Goal: Task Accomplishment & Management: Use online tool/utility

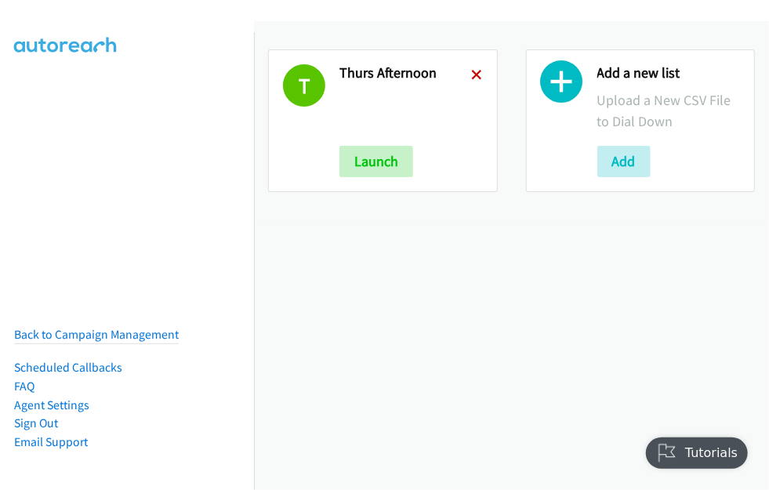
click at [472, 71] on icon at bounding box center [477, 76] width 11 height 11
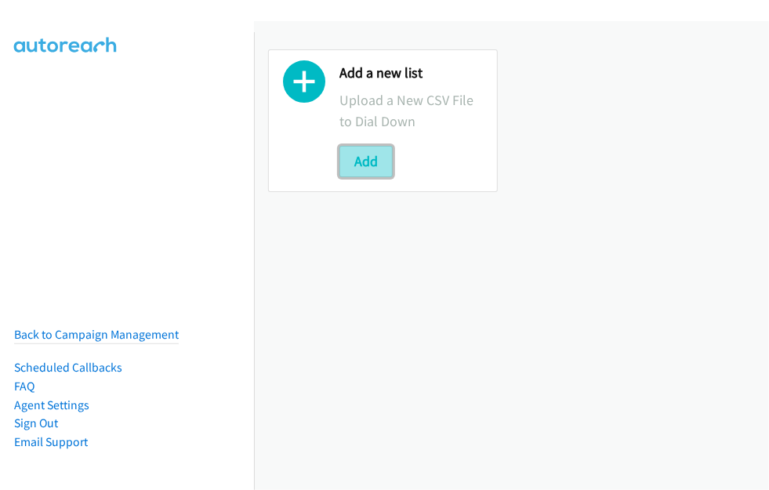
click at [376, 157] on button "Add" at bounding box center [366, 161] width 53 height 31
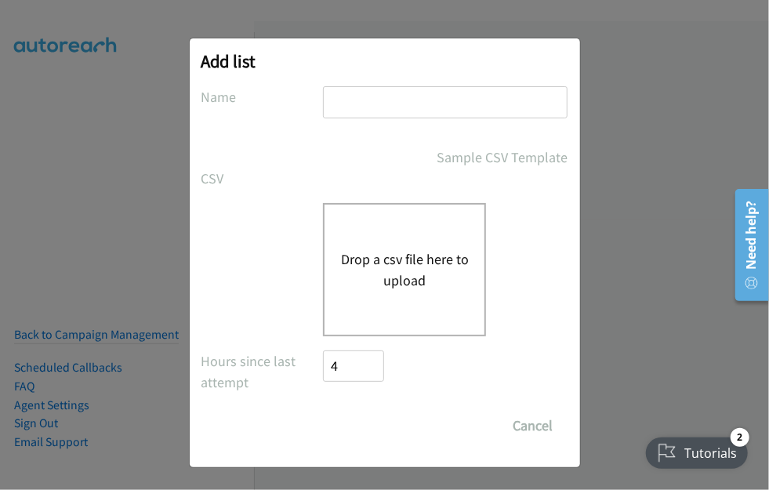
click at [363, 254] on button "Drop a csv file here to upload" at bounding box center [404, 270] width 129 height 42
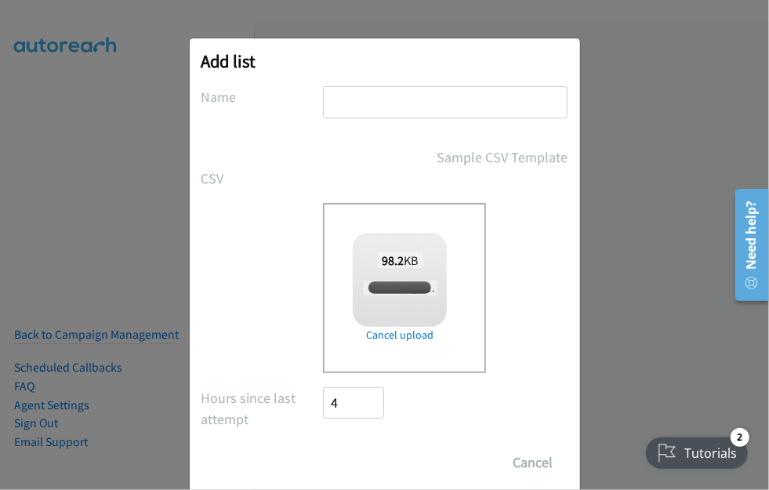
checkbox input "true"
click at [391, 112] on input "text" at bounding box center [445, 102] width 245 height 32
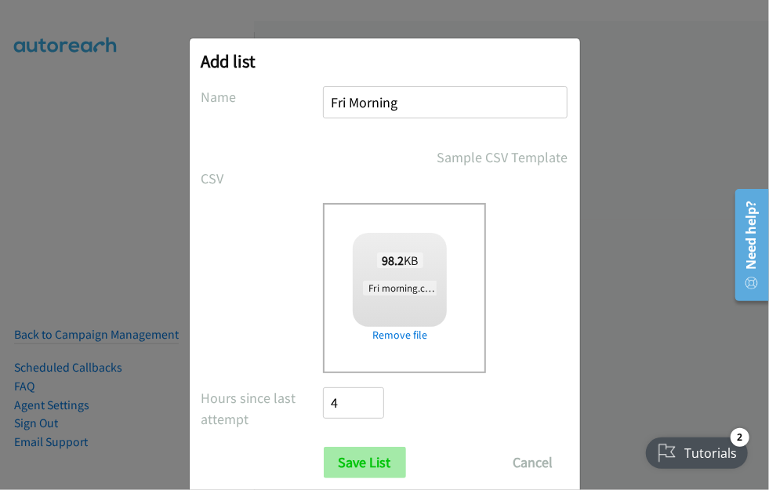
type input "Fri Morning"
click at [348, 464] on input "Save List" at bounding box center [365, 462] width 82 height 31
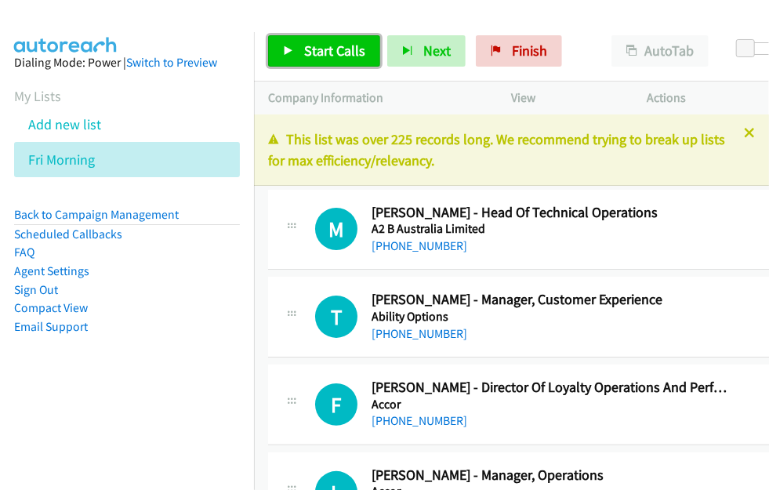
click at [326, 42] on span "Start Calls" at bounding box center [334, 51] width 61 height 18
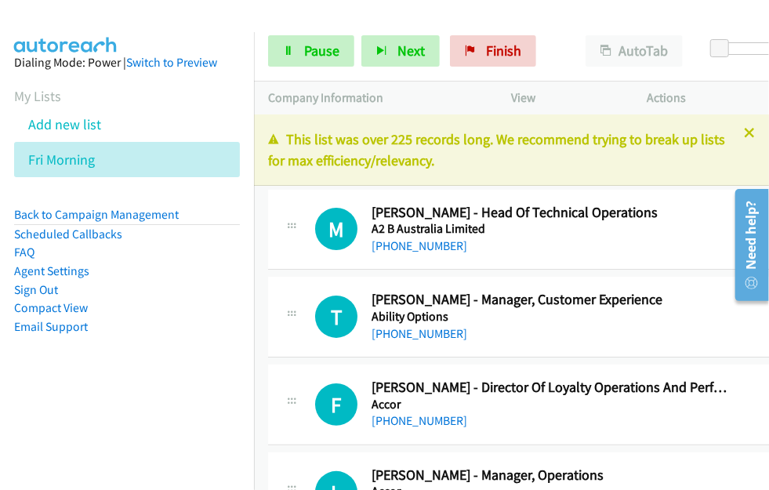
click at [46, 307] on link "Compact View" at bounding box center [51, 307] width 74 height 15
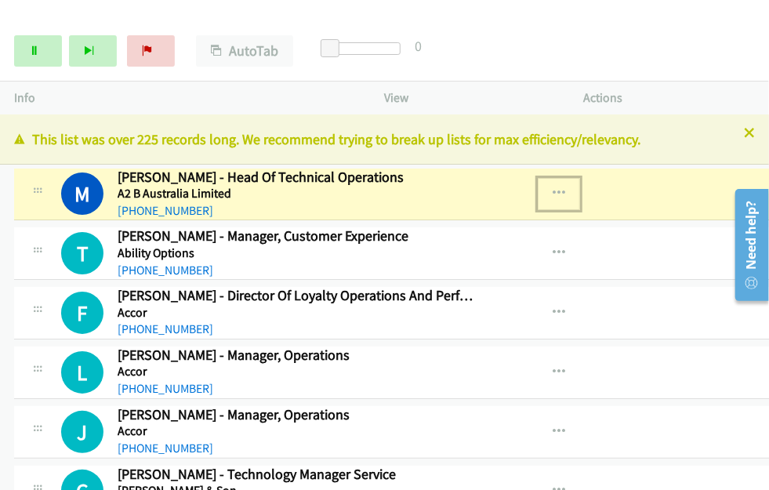
click at [561, 187] on icon "button" at bounding box center [559, 193] width 13 height 13
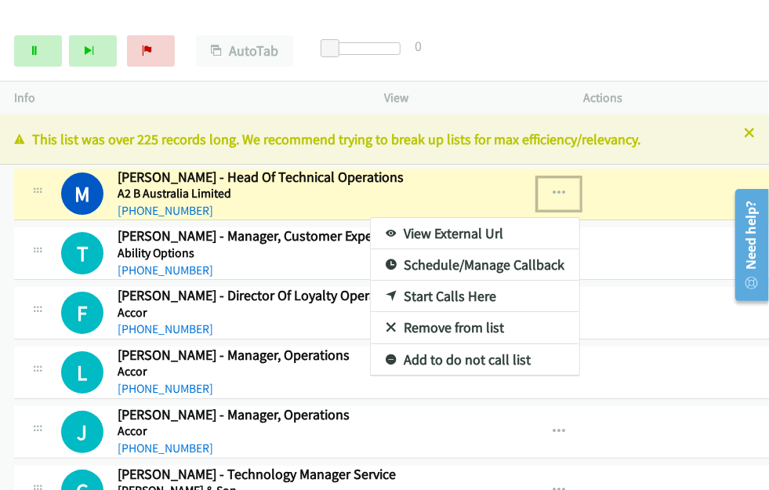
click at [423, 228] on link "View External Url" at bounding box center [475, 233] width 209 height 31
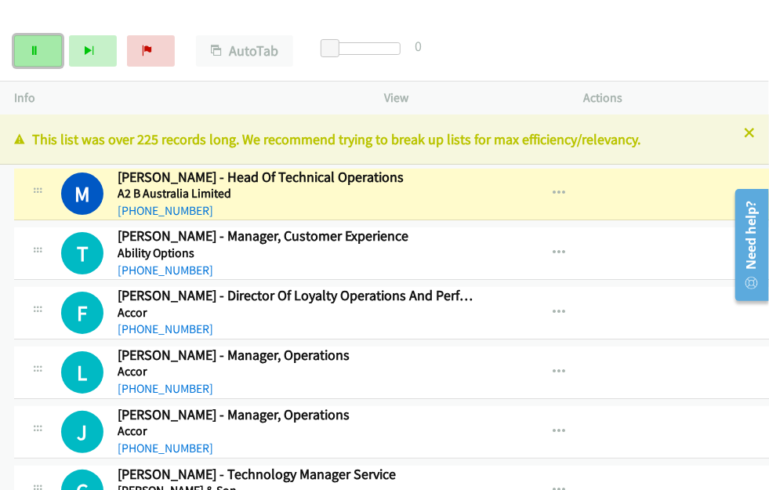
click at [39, 45] on link "Pause" at bounding box center [38, 50] width 48 height 31
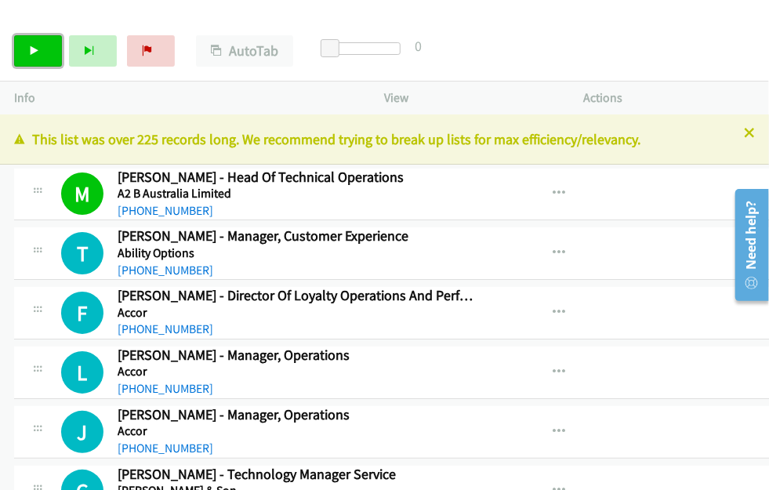
click at [34, 53] on icon at bounding box center [34, 51] width 11 height 11
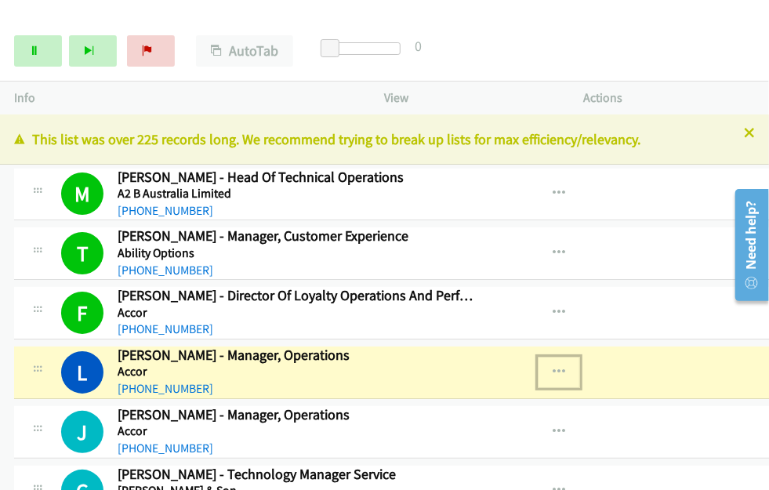
click at [562, 372] on icon "button" at bounding box center [559, 372] width 13 height 13
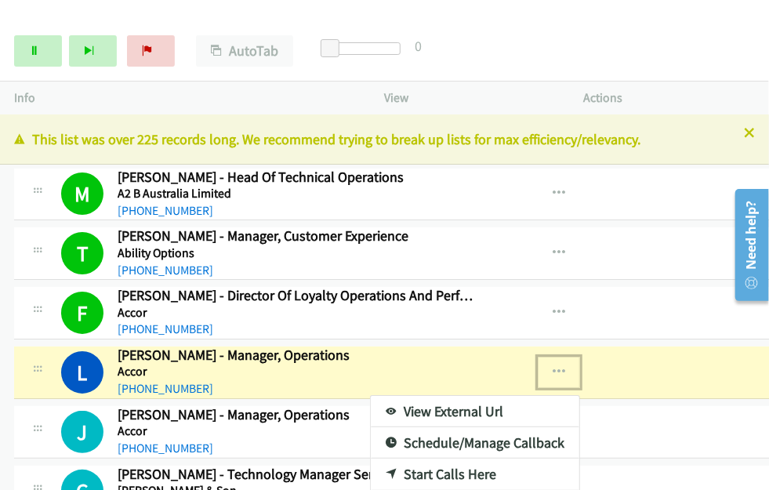
click at [458, 408] on link "View External Url" at bounding box center [475, 411] width 209 height 31
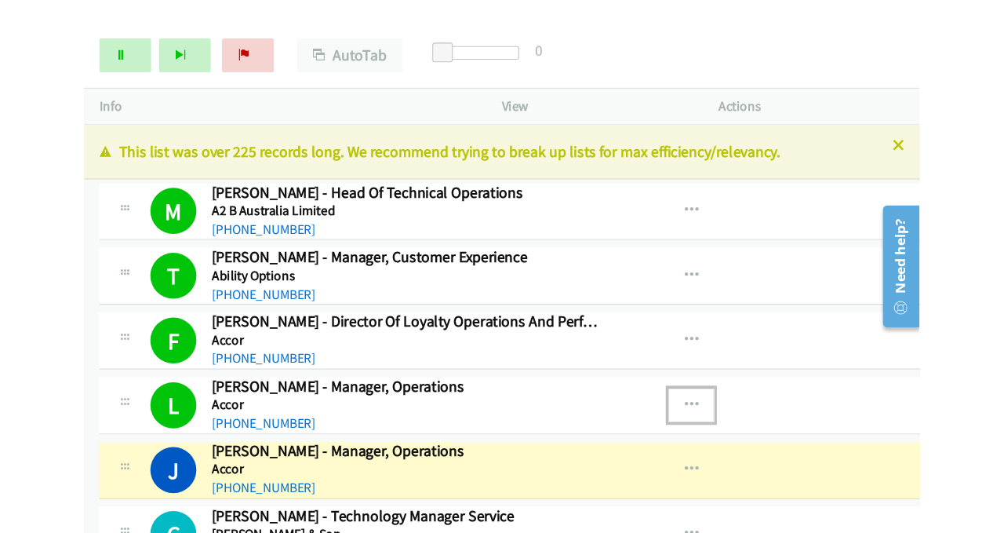
scroll to position [78, 0]
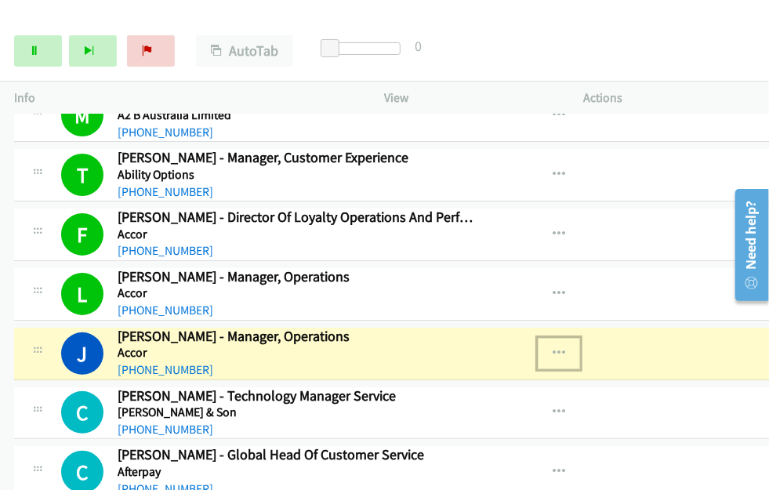
click at [555, 352] on icon "button" at bounding box center [559, 353] width 13 height 13
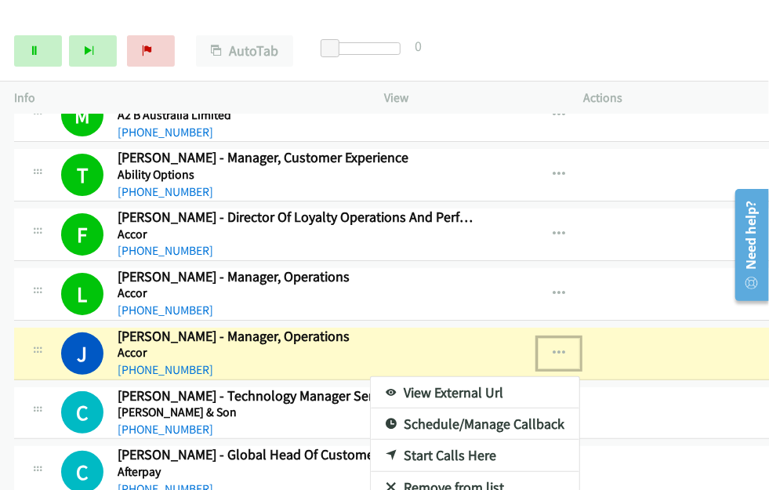
click at [416, 385] on link "View External Url" at bounding box center [475, 392] width 209 height 31
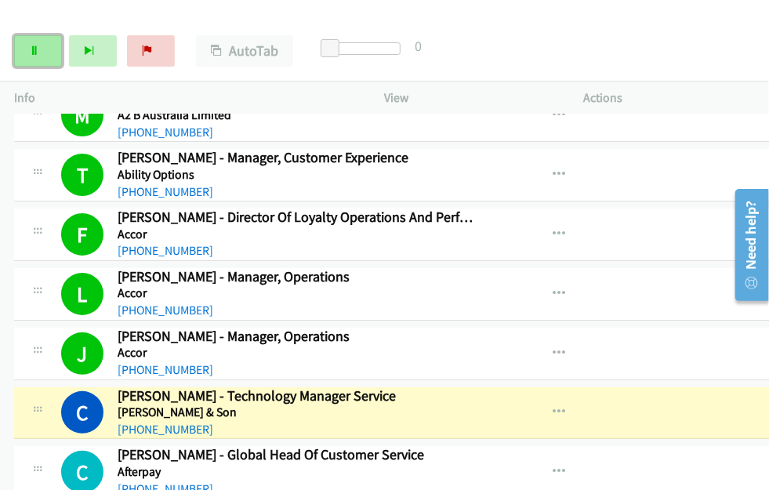
click at [36, 46] on icon at bounding box center [34, 51] width 11 height 11
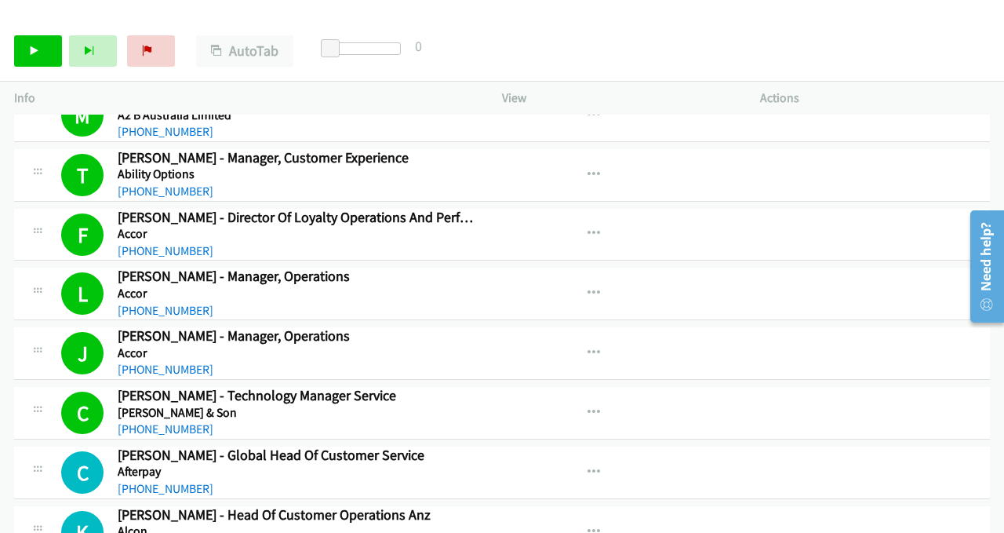
click at [0, 226] on td "F Callback Scheduled Felicity Arthur - Director Of Loyalty Operations And Perfo…" at bounding box center [502, 235] width 1004 height 60
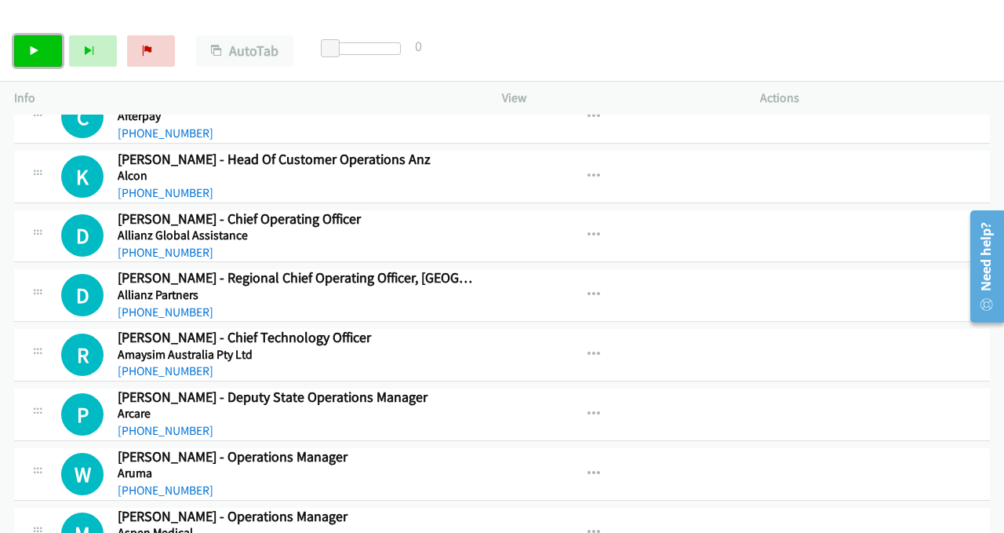
click at [48, 56] on link "Start Calls" at bounding box center [38, 50] width 48 height 31
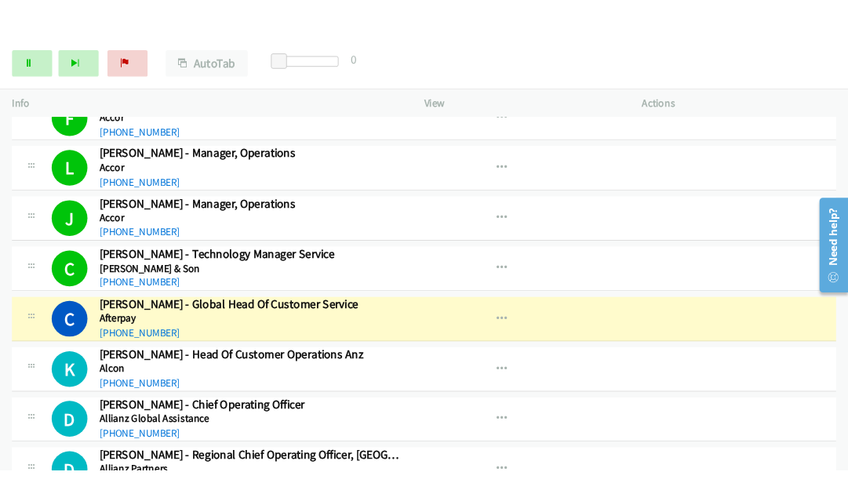
scroll to position [198, 0]
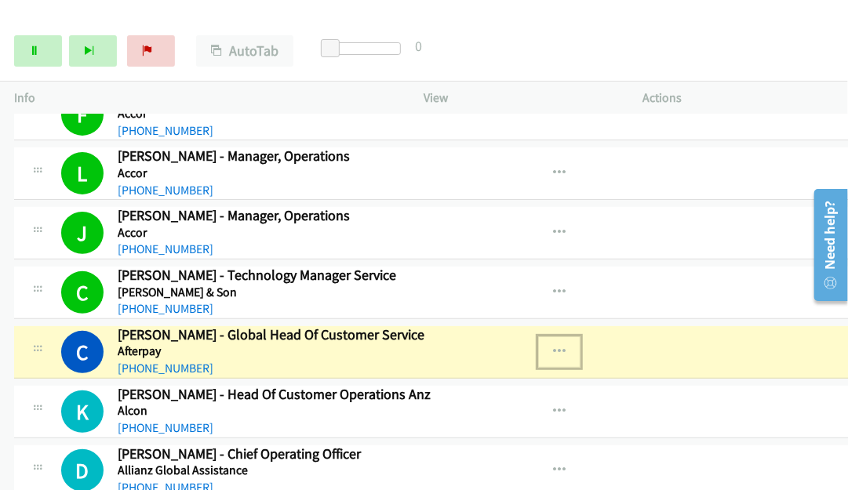
click at [556, 346] on icon "button" at bounding box center [559, 352] width 13 height 13
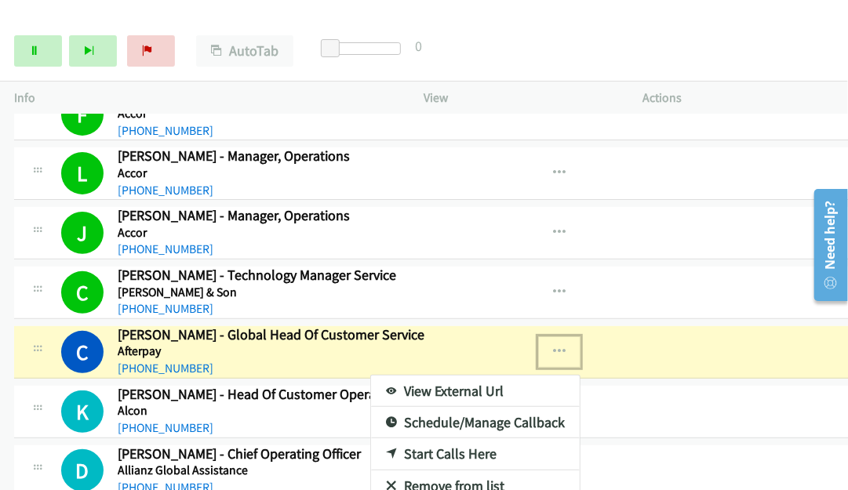
click at [480, 391] on link "View External Url" at bounding box center [475, 391] width 209 height 31
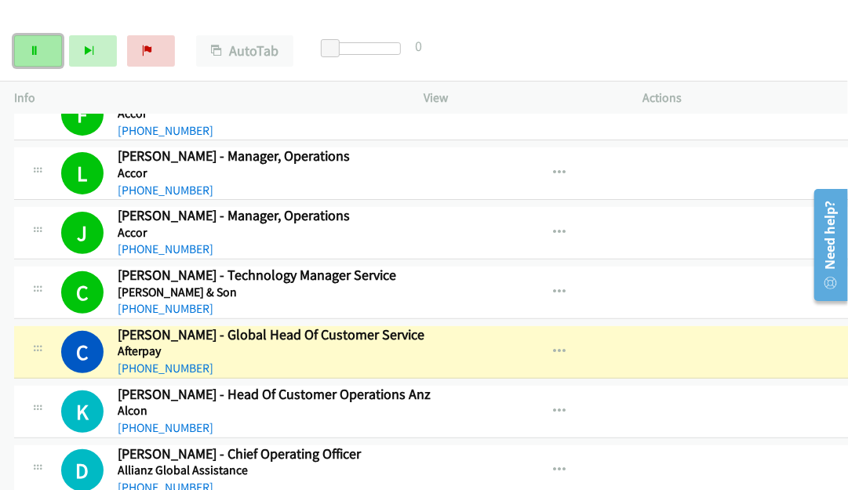
click at [45, 53] on link "Pause" at bounding box center [38, 50] width 48 height 31
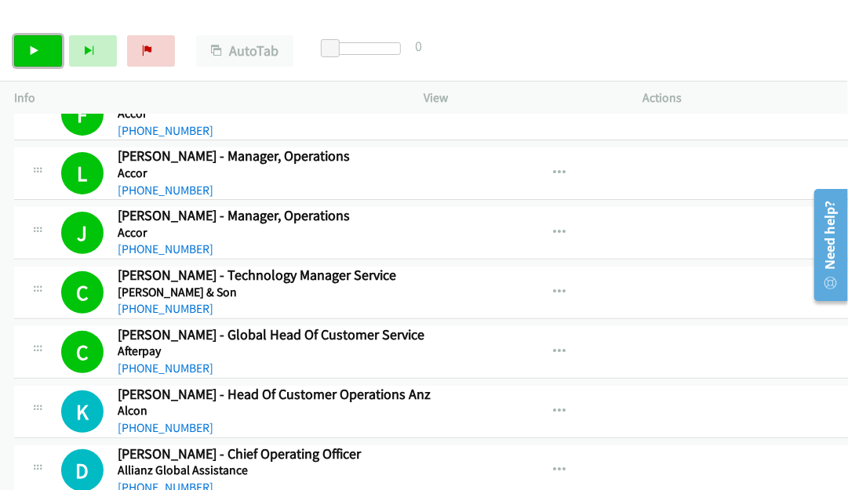
click at [52, 56] on link "Start Calls" at bounding box center [38, 50] width 48 height 31
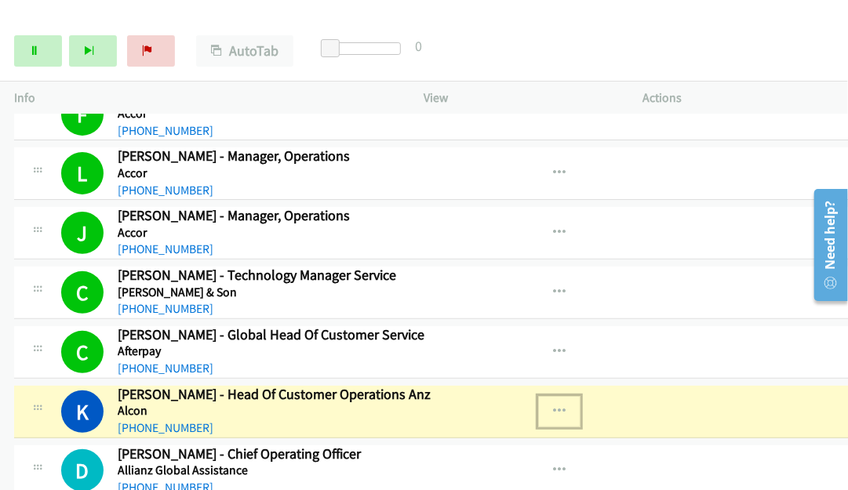
click at [562, 408] on icon "button" at bounding box center [559, 412] width 13 height 13
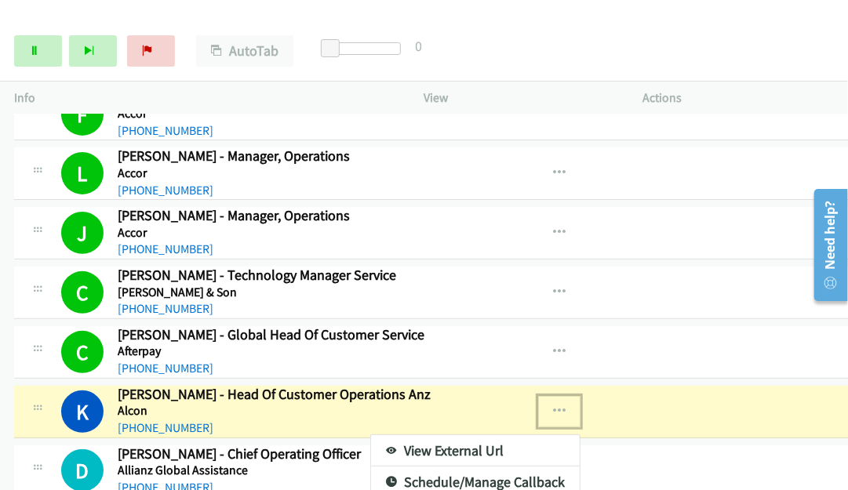
click at [446, 440] on link "View External Url" at bounding box center [475, 450] width 209 height 31
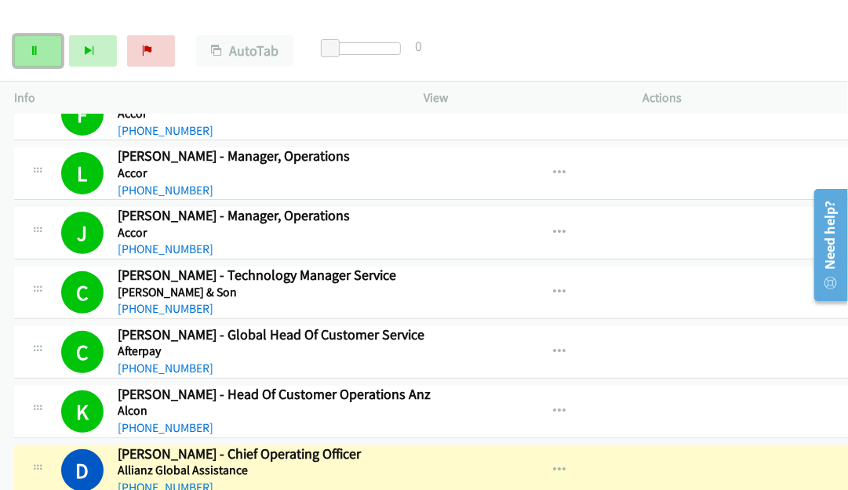
click at [37, 58] on link "Pause" at bounding box center [38, 50] width 48 height 31
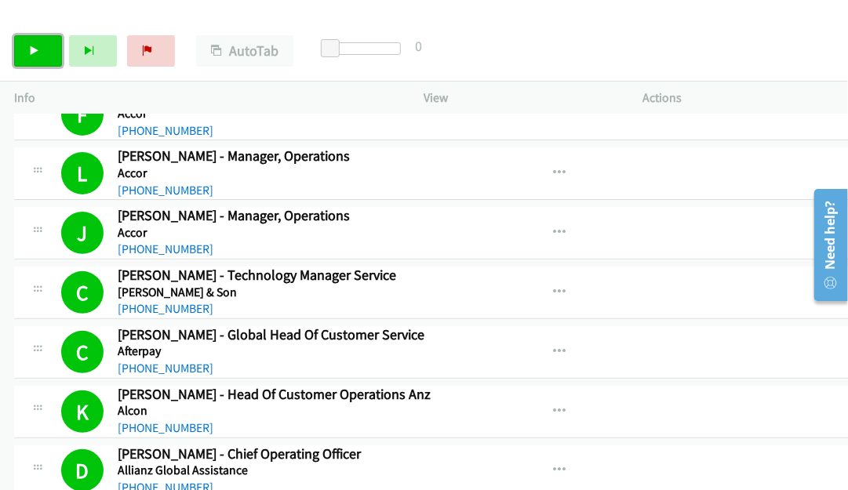
click at [49, 57] on link "Start Calls" at bounding box center [38, 50] width 48 height 31
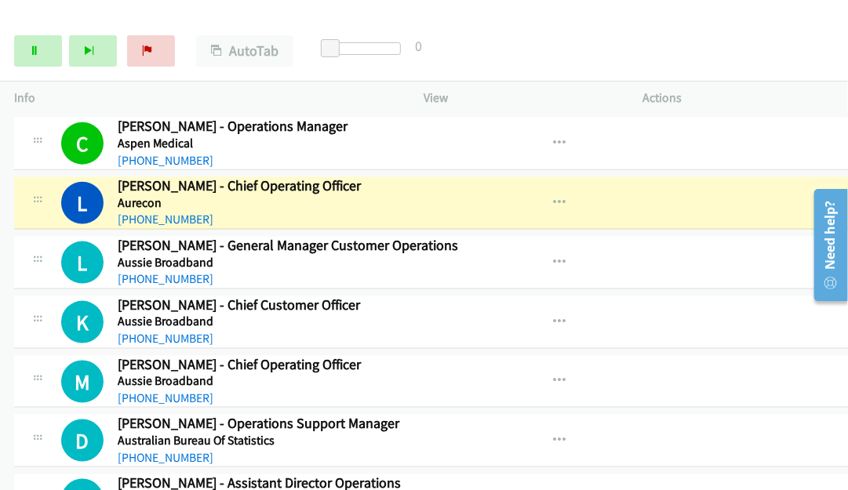
scroll to position [886, 0]
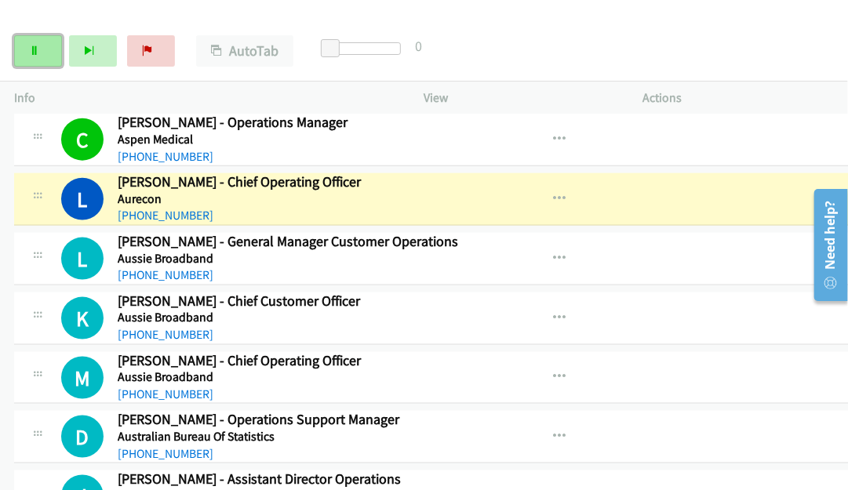
click at [47, 59] on link "Pause" at bounding box center [38, 50] width 48 height 31
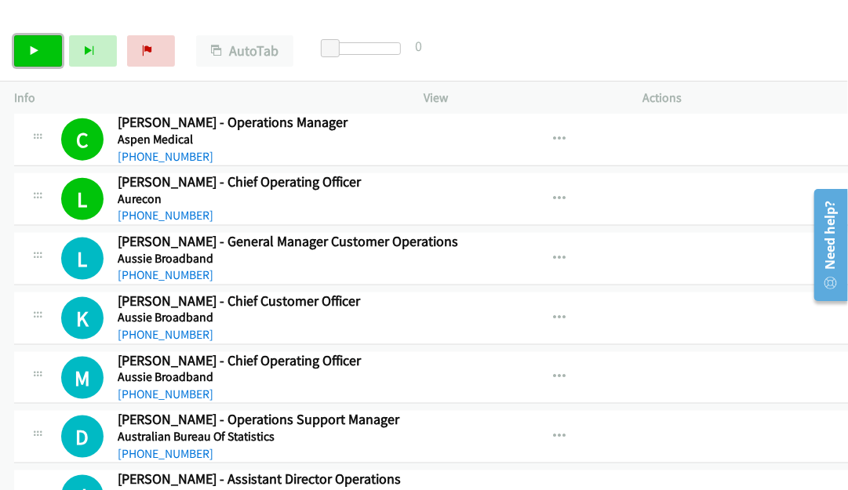
click at [28, 60] on link "Start Calls" at bounding box center [38, 50] width 48 height 31
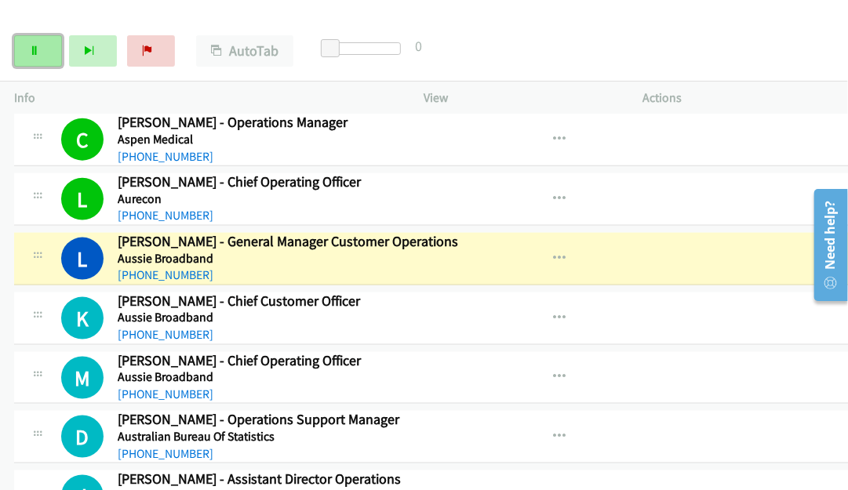
click at [45, 49] on link "Pause" at bounding box center [38, 50] width 48 height 31
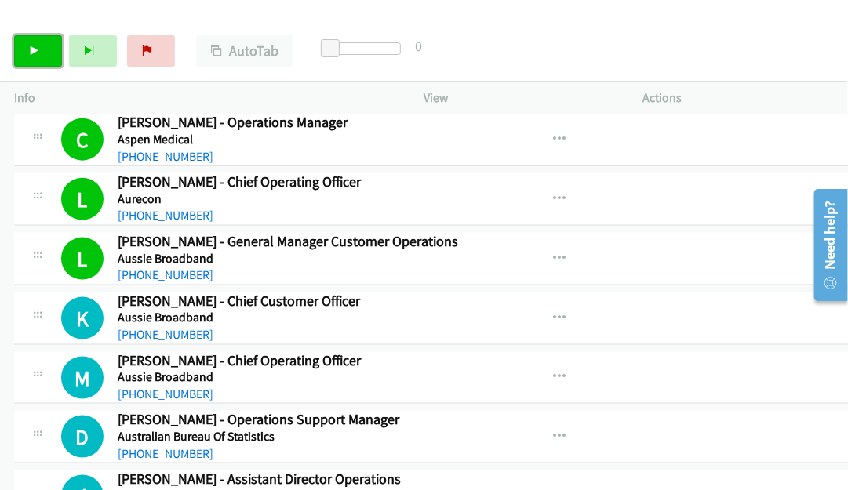
click at [37, 47] on icon at bounding box center [34, 51] width 11 height 11
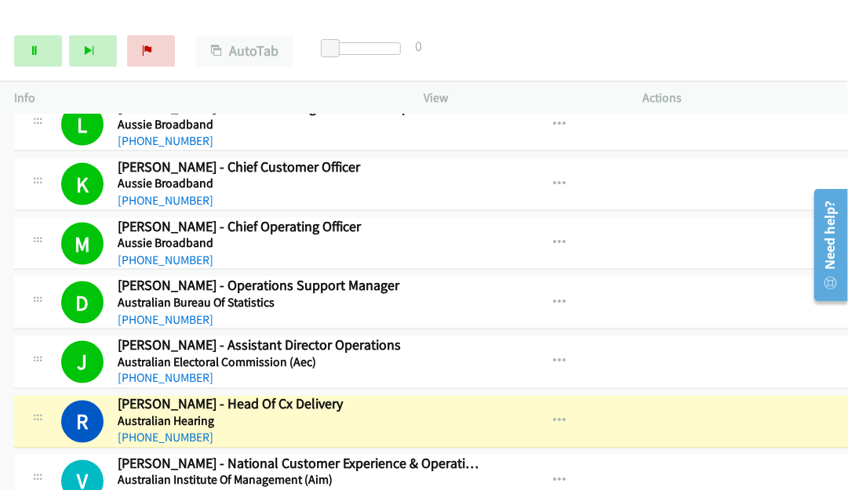
scroll to position [1043, 0]
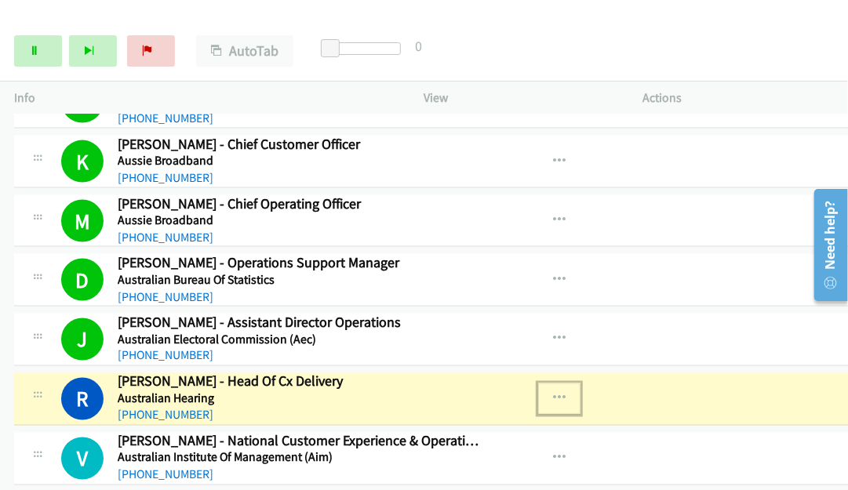
click at [554, 393] on icon "button" at bounding box center [559, 399] width 13 height 13
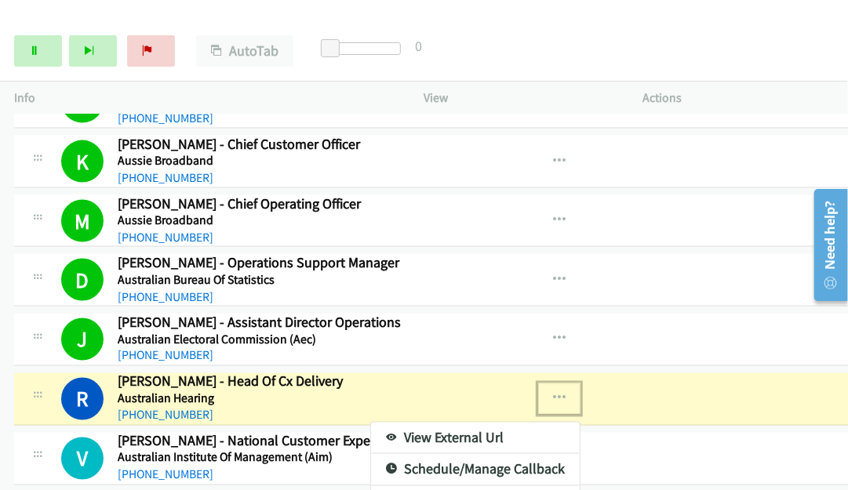
click at [458, 427] on link "View External Url" at bounding box center [475, 438] width 209 height 31
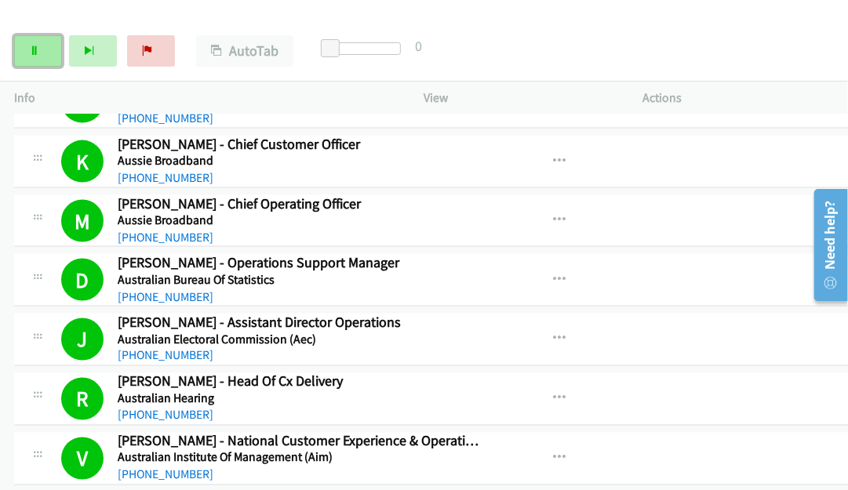
click at [35, 46] on icon at bounding box center [34, 51] width 11 height 11
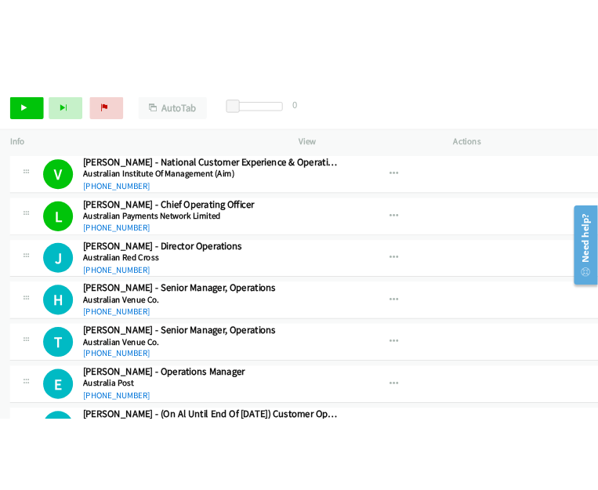
scroll to position [1358, 0]
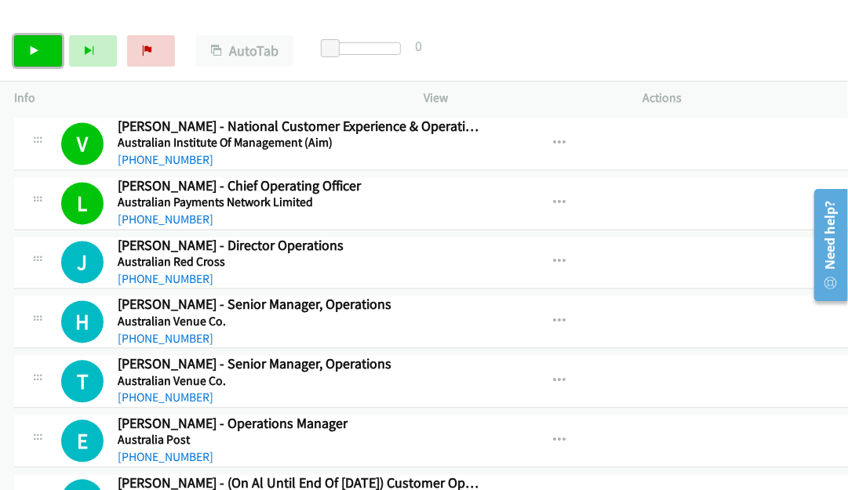
click at [42, 51] on link "Start Calls" at bounding box center [38, 50] width 48 height 31
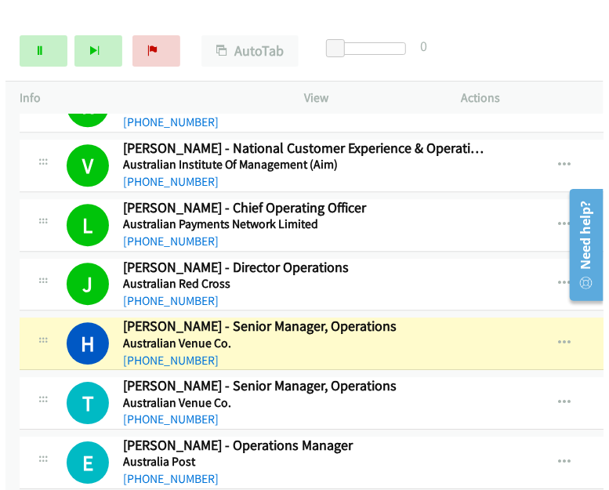
scroll to position [1379, 0]
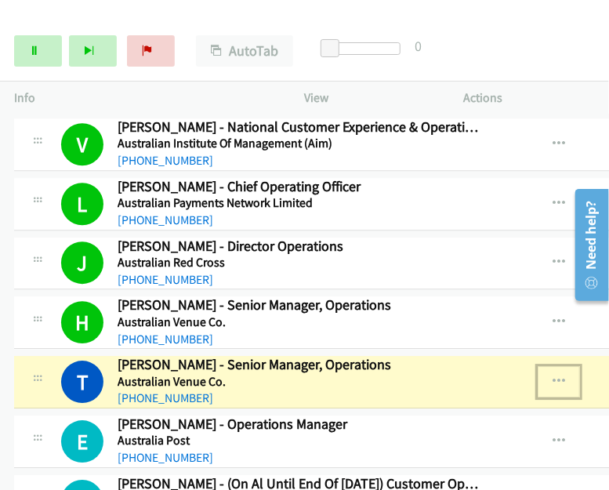
click at [562, 376] on icon "button" at bounding box center [559, 382] width 13 height 13
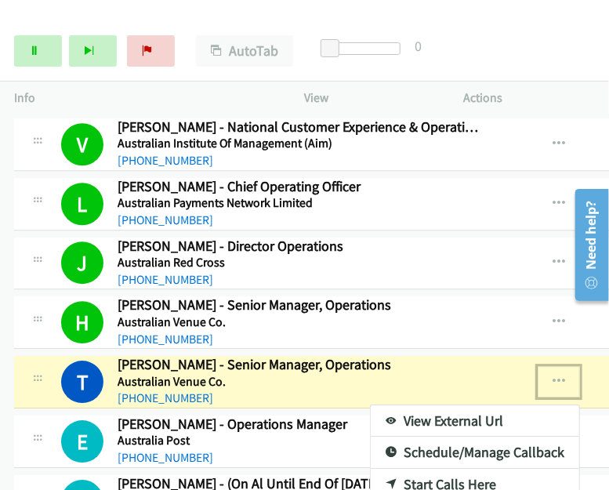
click at [425, 413] on link "View External Url" at bounding box center [475, 421] width 209 height 31
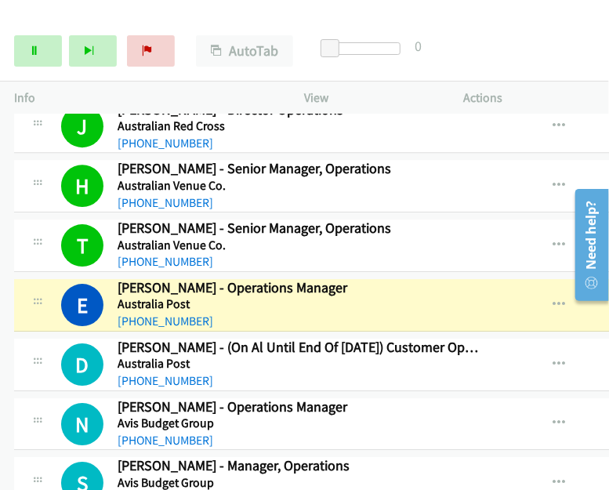
scroll to position [1614, 0]
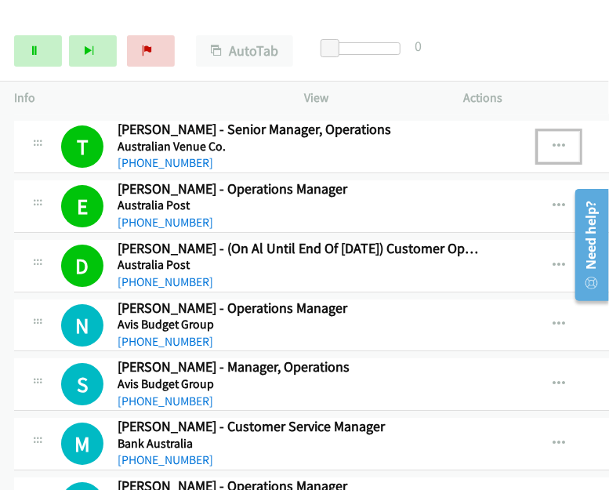
click at [561, 140] on icon "button" at bounding box center [559, 146] width 13 height 13
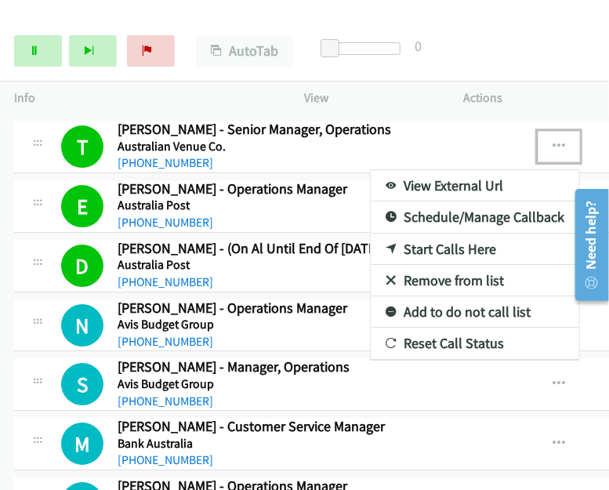
click at [420, 180] on link "View External Url" at bounding box center [475, 185] width 209 height 31
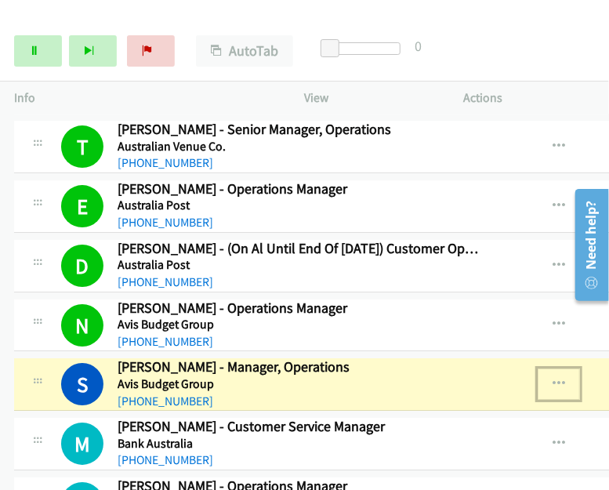
click at [558, 378] on icon "button" at bounding box center [559, 384] width 13 height 13
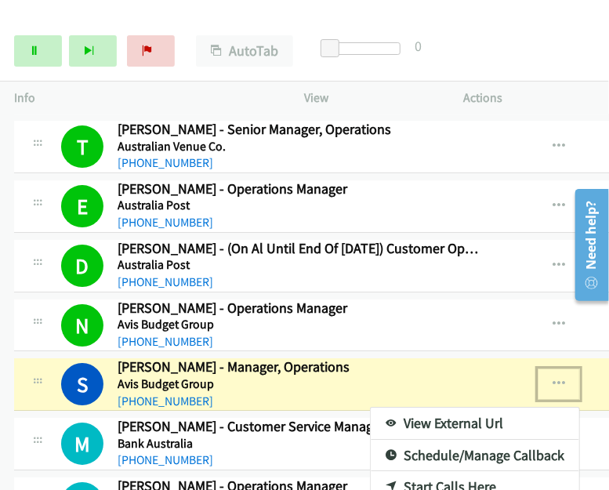
click at [467, 417] on link "View External Url" at bounding box center [475, 423] width 209 height 31
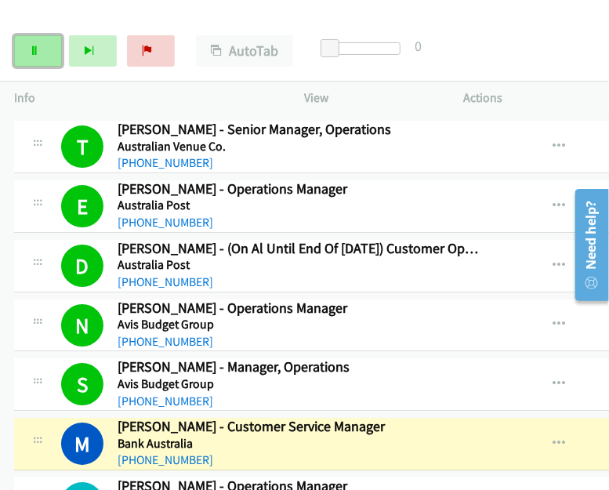
click at [35, 49] on icon at bounding box center [34, 51] width 11 height 11
click at [563, 378] on icon "button" at bounding box center [559, 384] width 13 height 13
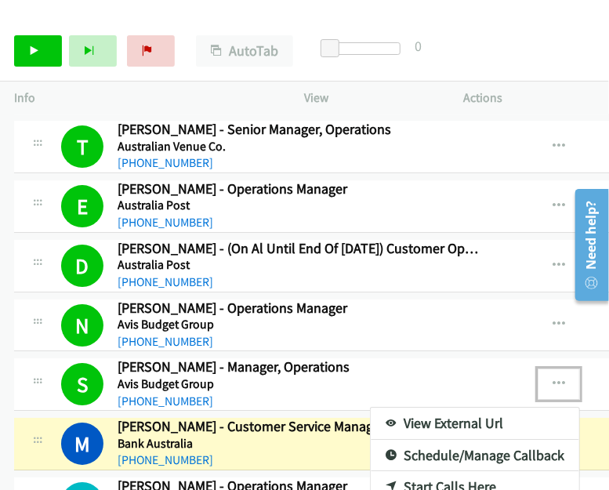
click at [482, 420] on link "View External Url" at bounding box center [475, 423] width 209 height 31
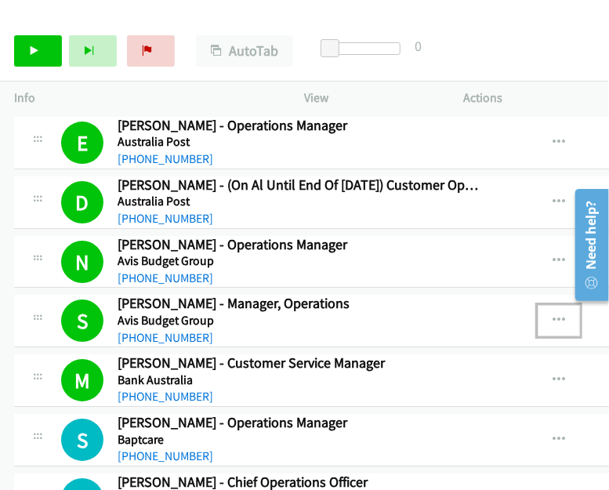
scroll to position [1693, 0]
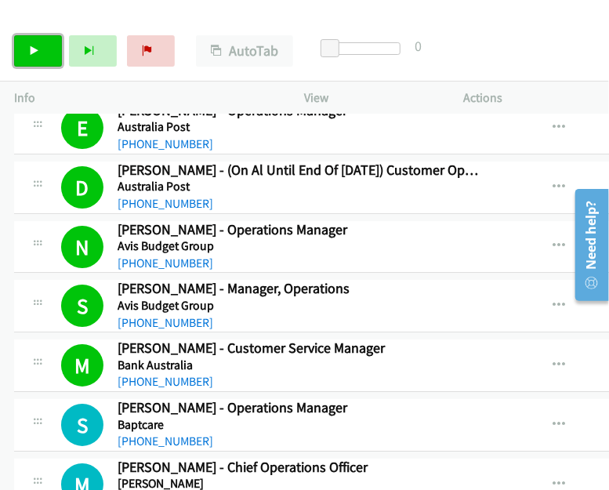
click at [42, 53] on link "Start Calls" at bounding box center [38, 50] width 48 height 31
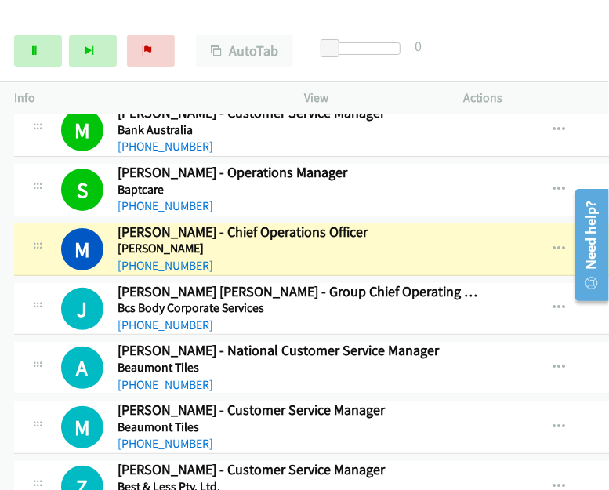
scroll to position [2006, 0]
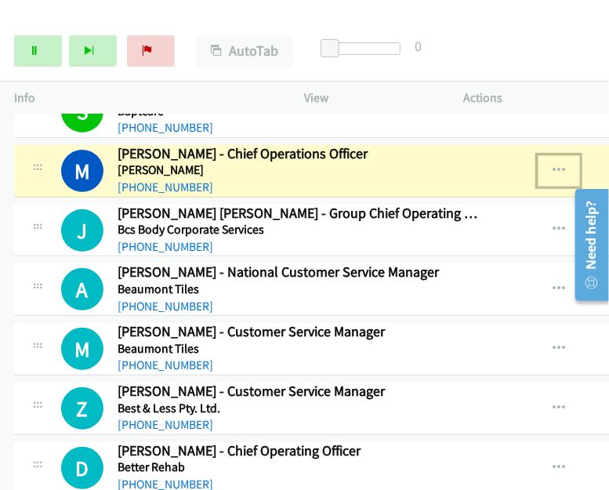
click at [565, 158] on button "button" at bounding box center [559, 170] width 42 height 31
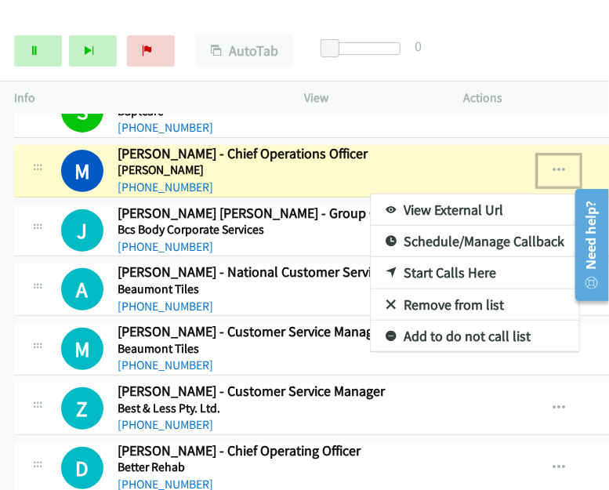
click at [471, 198] on link "View External Url" at bounding box center [475, 210] width 209 height 31
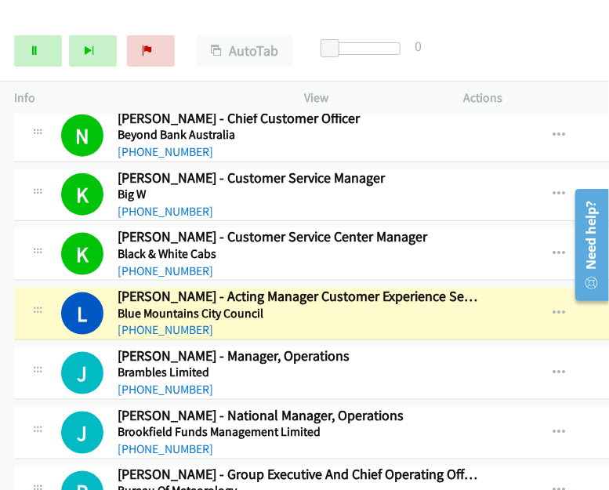
scroll to position [2477, 0]
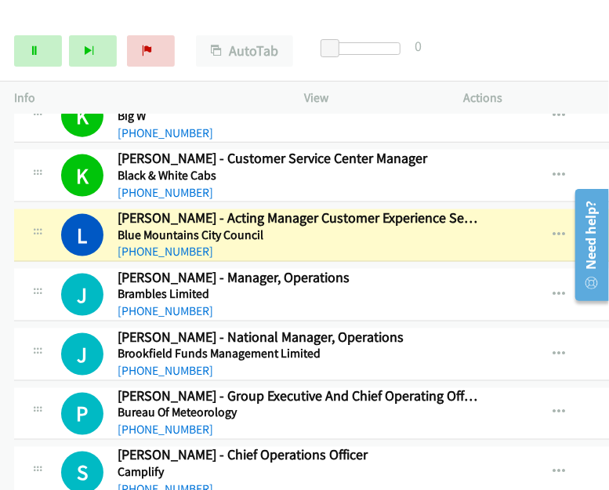
click at [565, 217] on div at bounding box center [586, 244] width 45 height 125
click at [554, 229] on icon "button" at bounding box center [559, 235] width 13 height 13
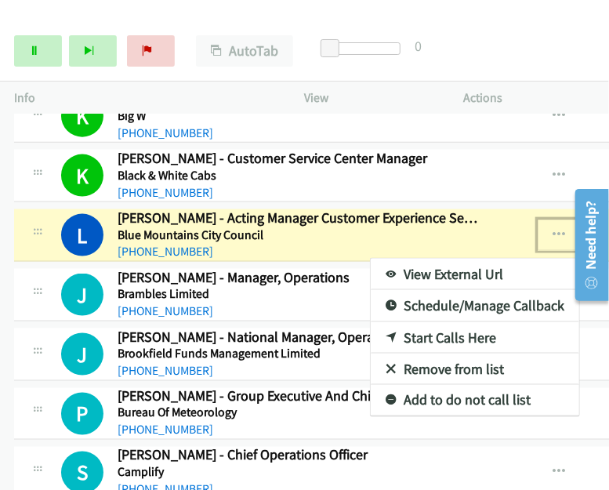
click at [462, 263] on link "View External Url" at bounding box center [475, 274] width 209 height 31
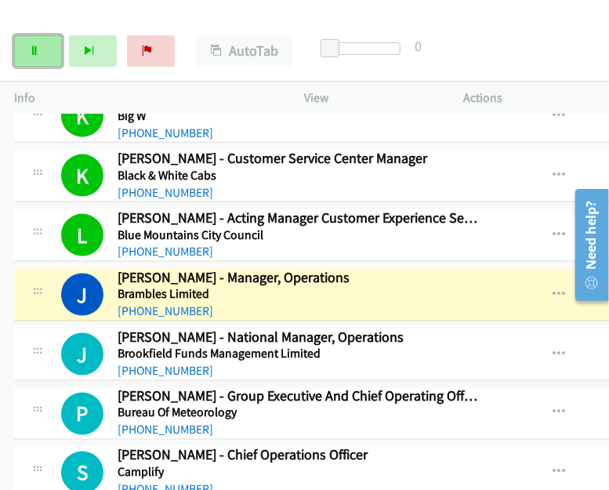
click at [35, 56] on link "Pause" at bounding box center [38, 50] width 48 height 31
click at [557, 229] on icon "button" at bounding box center [559, 235] width 13 height 13
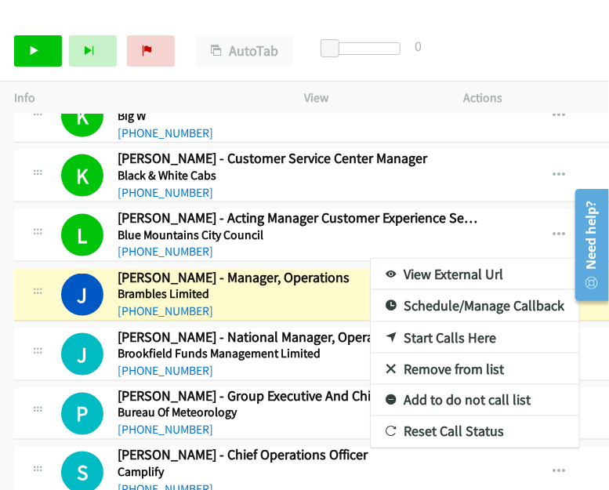
click at [450, 264] on link "View External Url" at bounding box center [475, 274] width 209 height 31
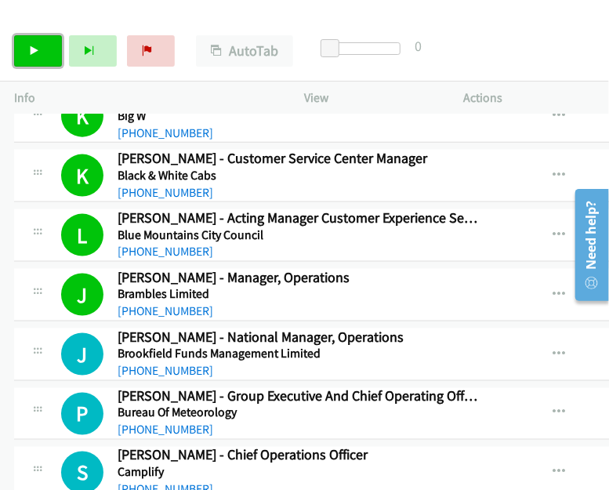
click at [32, 41] on link "Start Calls" at bounding box center [38, 50] width 48 height 31
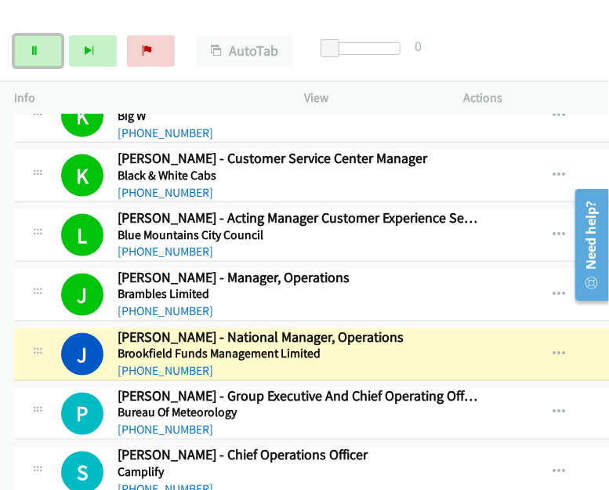
drag, startPoint x: 40, startPoint y: 49, endPoint x: 66, endPoint y: 54, distance: 26.3
click at [40, 49] on link "Pause" at bounding box center [38, 50] width 48 height 31
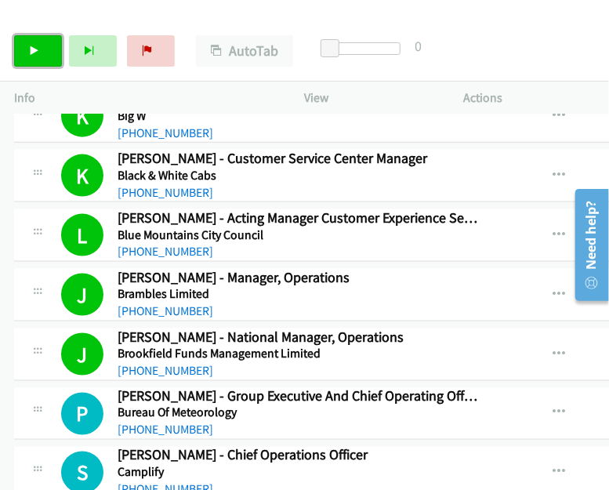
click at [39, 55] on icon at bounding box center [34, 51] width 11 height 11
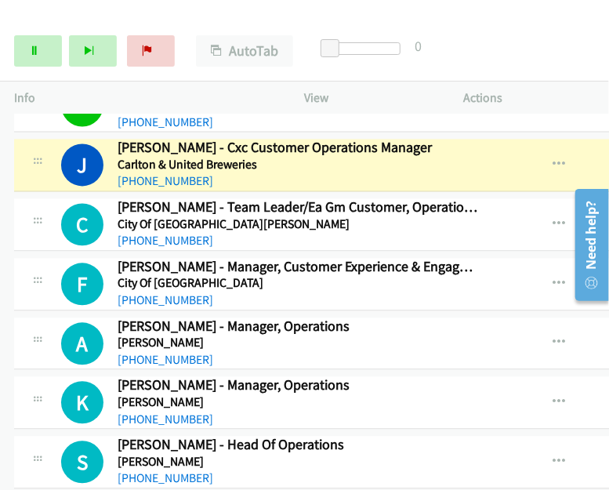
scroll to position [2846, 0]
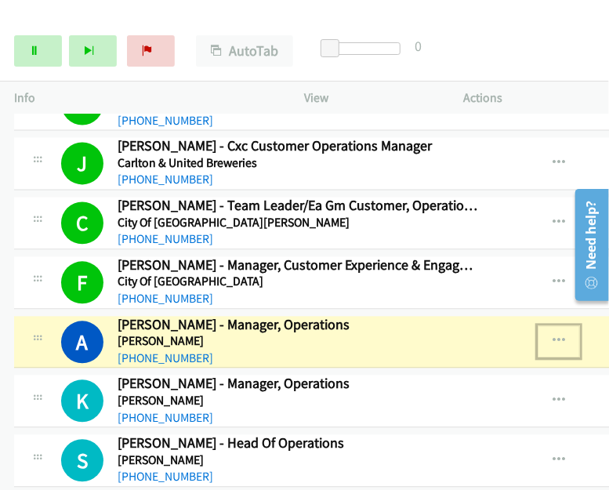
click at [558, 336] on icon "button" at bounding box center [559, 342] width 13 height 13
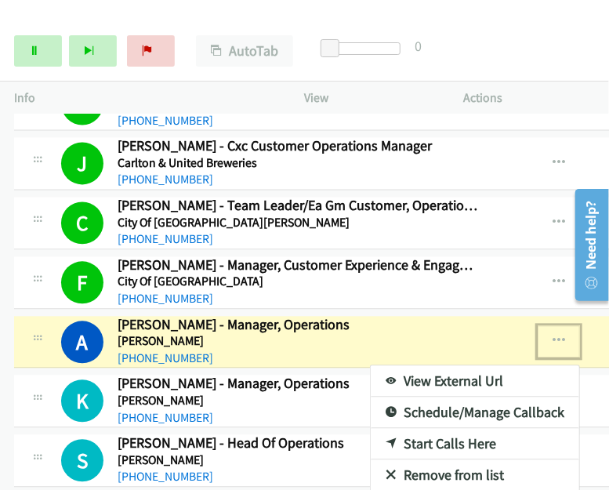
click at [453, 366] on link "View External Url" at bounding box center [475, 381] width 209 height 31
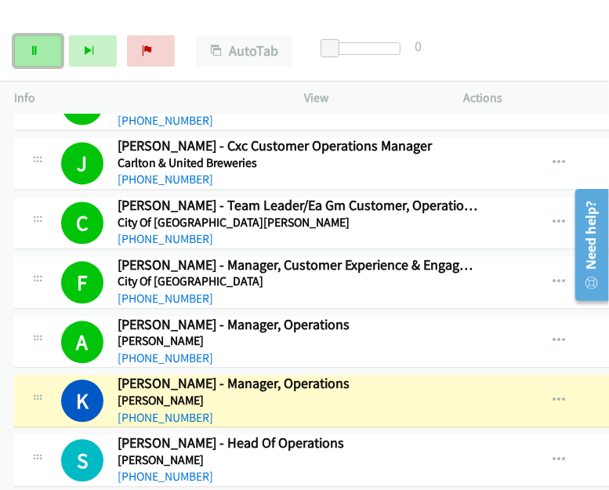
click at [34, 46] on icon at bounding box center [34, 51] width 11 height 11
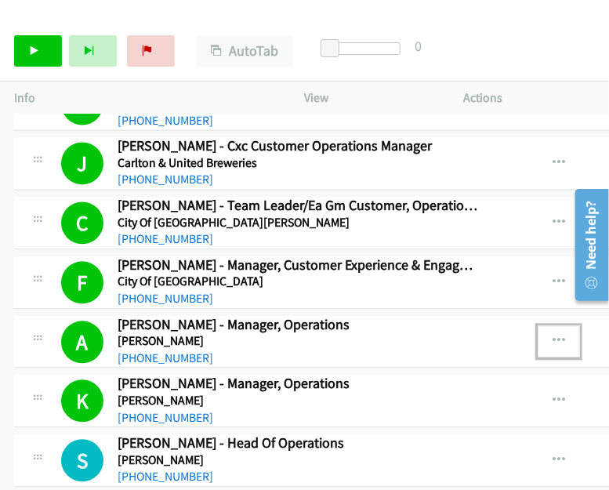
click at [558, 336] on icon "button" at bounding box center [559, 342] width 13 height 13
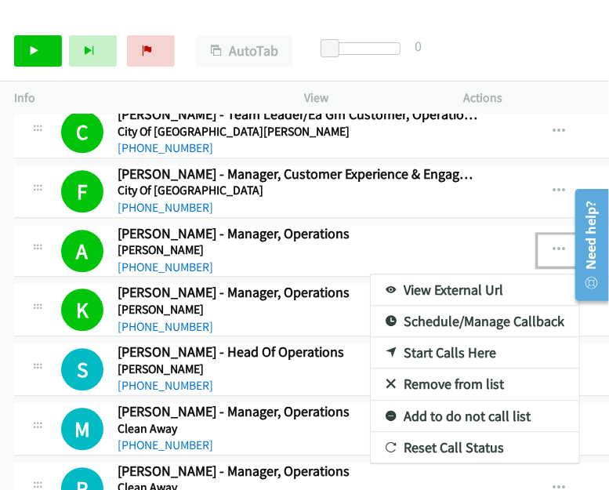
scroll to position [3003, 0]
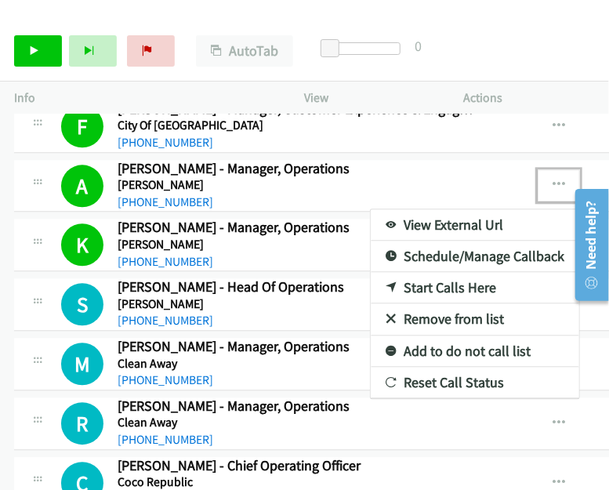
click at [435, 166] on div at bounding box center [304, 245] width 609 height 490
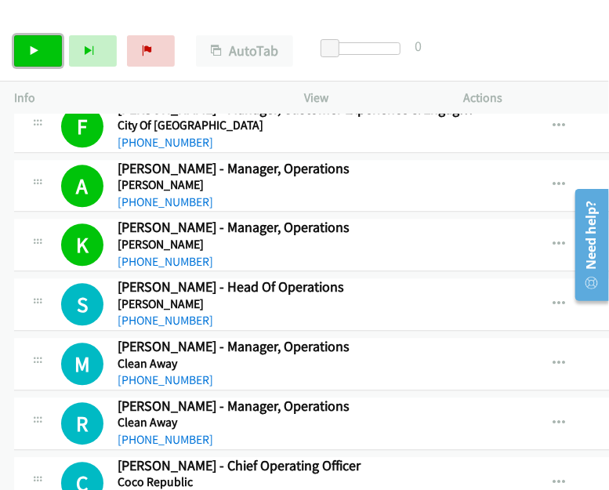
click at [30, 59] on link "Start Calls" at bounding box center [38, 50] width 48 height 31
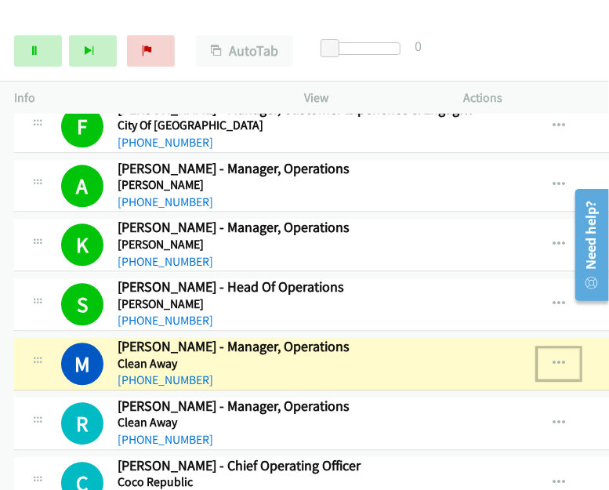
click at [555, 358] on icon "button" at bounding box center [559, 364] width 13 height 13
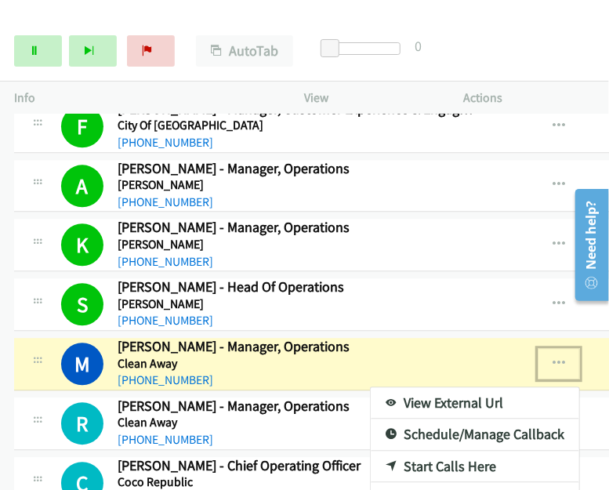
click at [436, 387] on link "View External Url" at bounding box center [475, 402] width 209 height 31
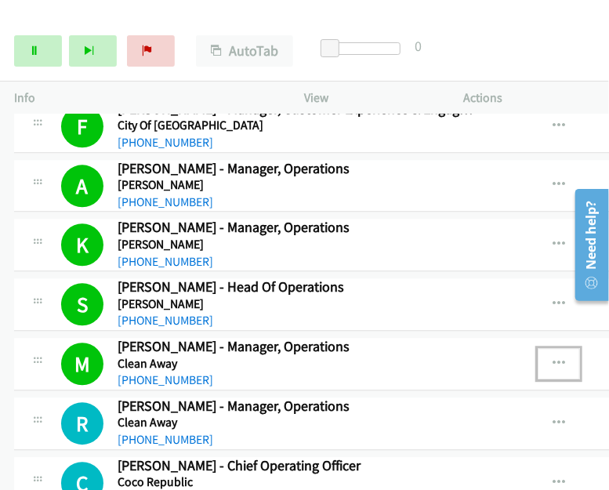
click at [561, 358] on icon "button" at bounding box center [559, 364] width 13 height 13
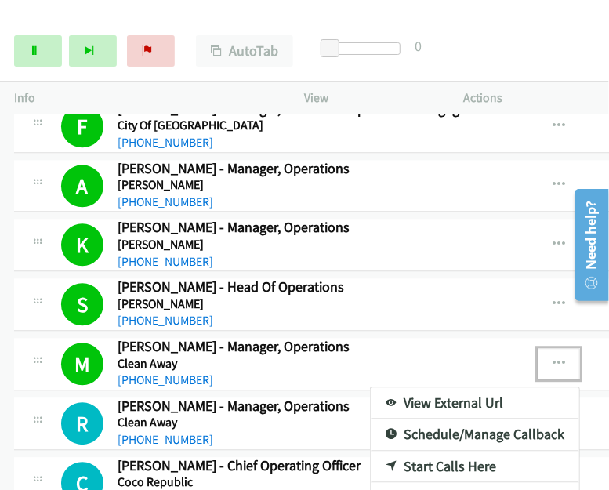
click at [431, 387] on link "View External Url" at bounding box center [475, 402] width 209 height 31
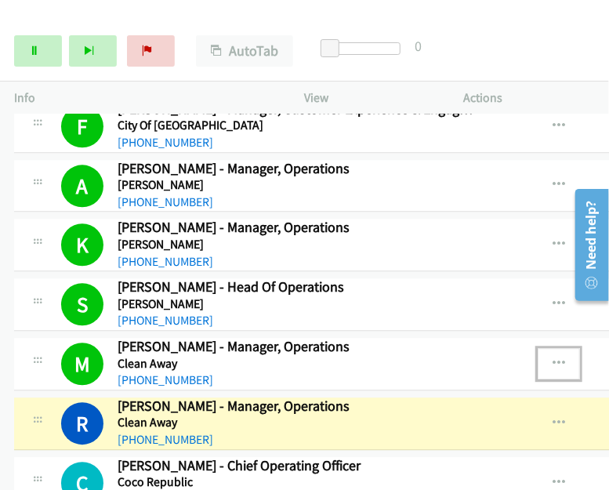
scroll to position [3081, 0]
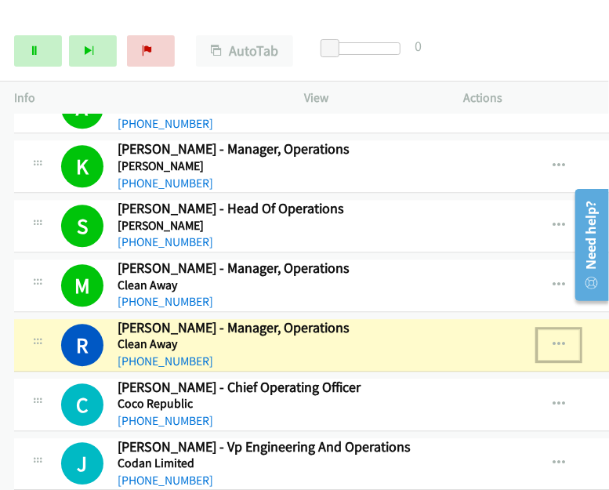
click at [560, 339] on icon "button" at bounding box center [559, 345] width 13 height 13
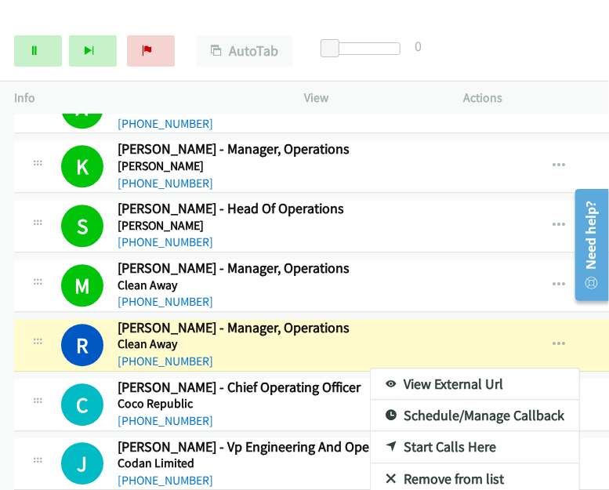
click at [435, 369] on link "View External Url" at bounding box center [475, 384] width 209 height 31
click at [456, 40] on div "Start Calls Pause Next Finish Dialing Robyn Boothey - Manager, Operations AutoT…" at bounding box center [304, 51] width 609 height 60
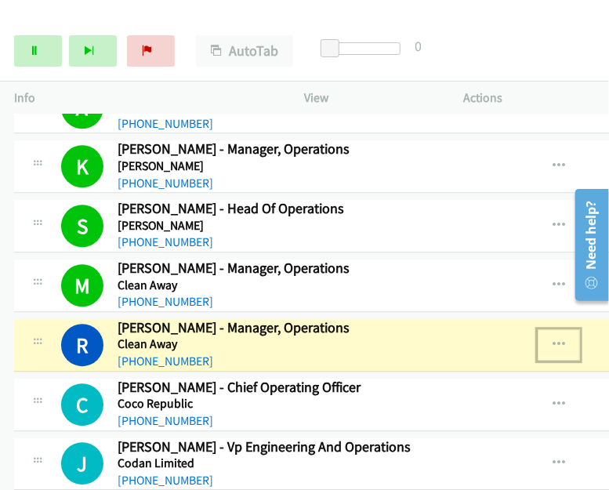
click at [562, 339] on icon "button" at bounding box center [559, 345] width 13 height 13
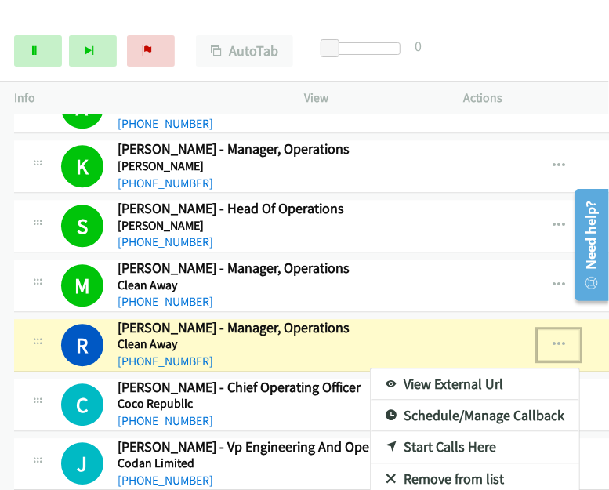
click at [437, 369] on link "View External Url" at bounding box center [475, 384] width 209 height 31
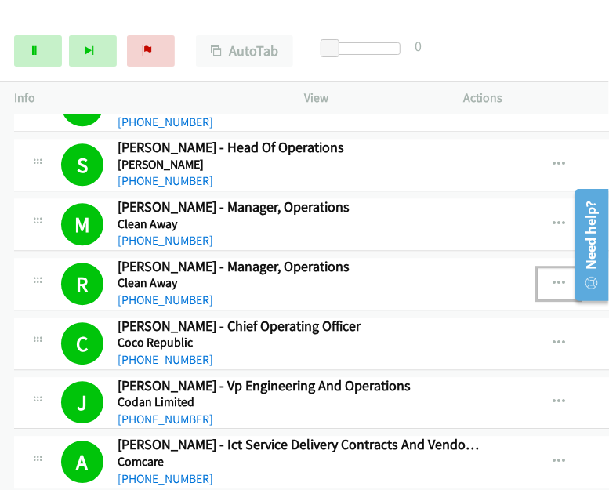
scroll to position [3316, 0]
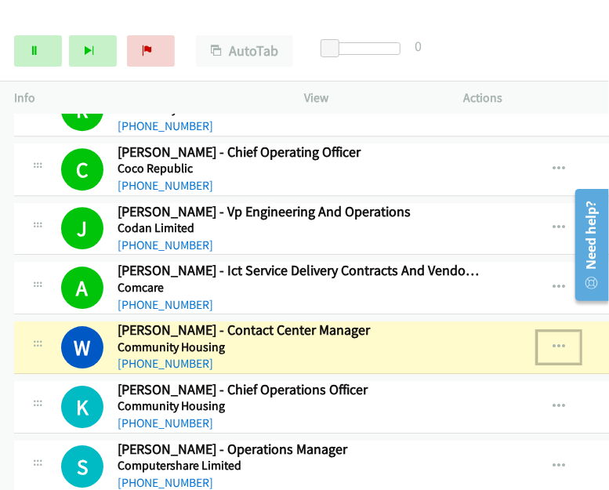
click at [553, 341] on icon "button" at bounding box center [559, 347] width 13 height 13
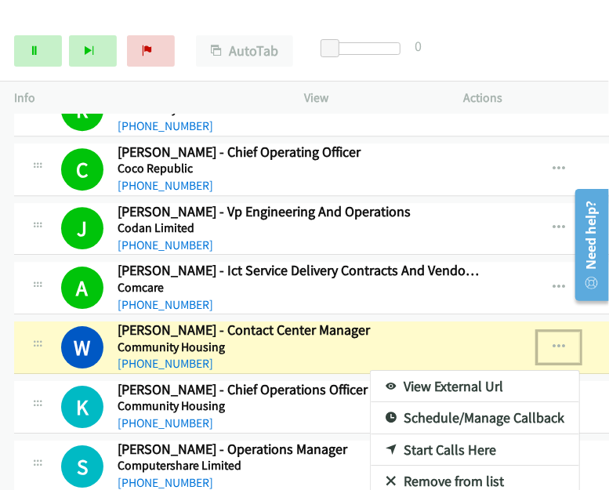
click at [435, 373] on link "View External Url" at bounding box center [475, 386] width 209 height 31
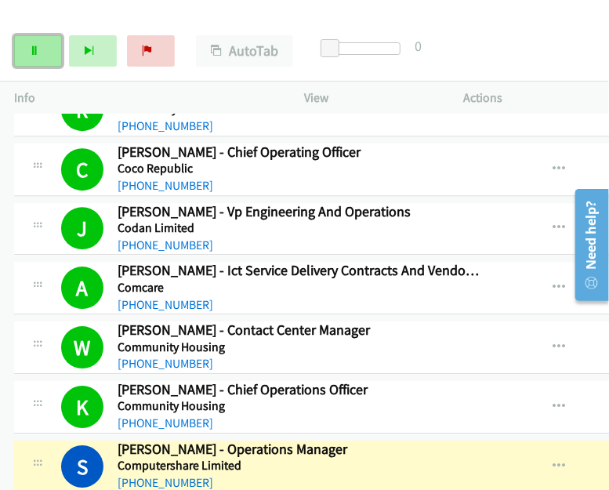
click at [35, 42] on link "Pause" at bounding box center [38, 50] width 48 height 31
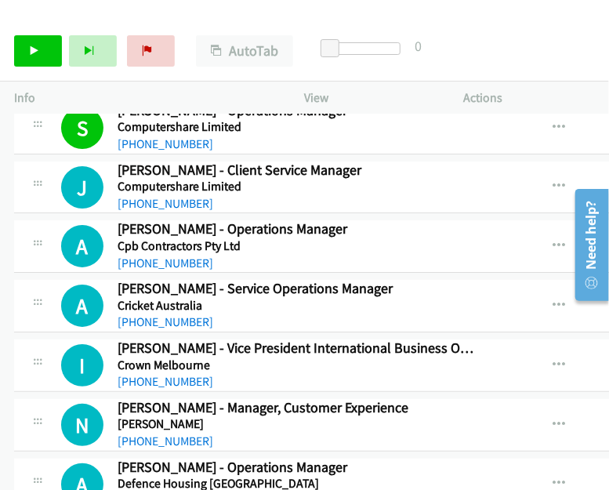
scroll to position [3630, 0]
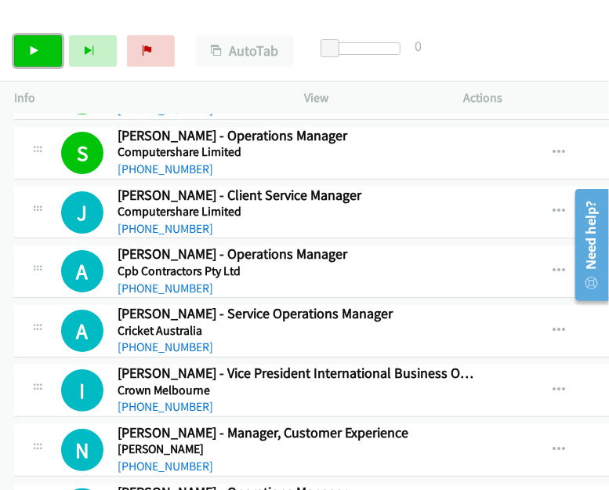
click at [45, 53] on link "Start Calls" at bounding box center [38, 50] width 48 height 31
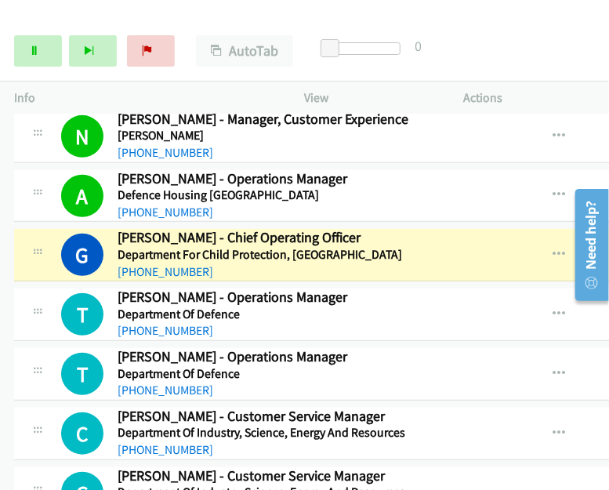
scroll to position [4022, 0]
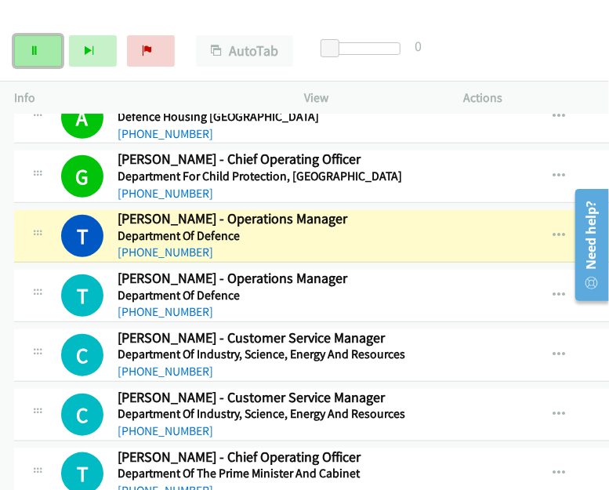
click at [42, 50] on link "Pause" at bounding box center [38, 50] width 48 height 31
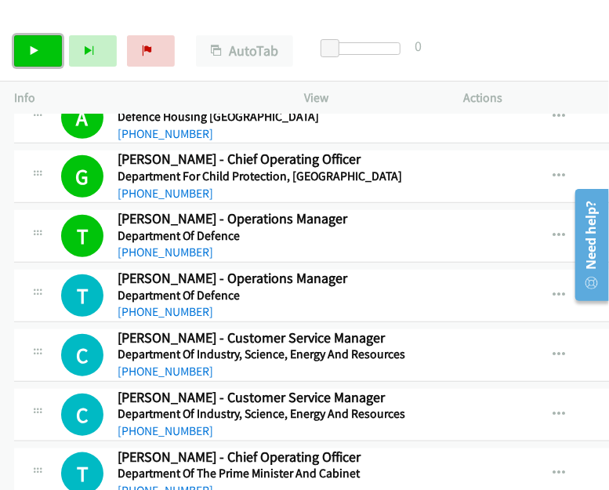
click at [36, 56] on icon at bounding box center [34, 51] width 11 height 11
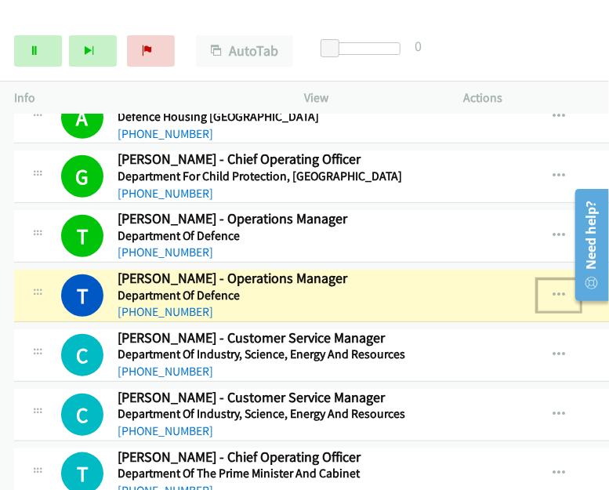
click at [562, 289] on icon "button" at bounding box center [559, 295] width 13 height 13
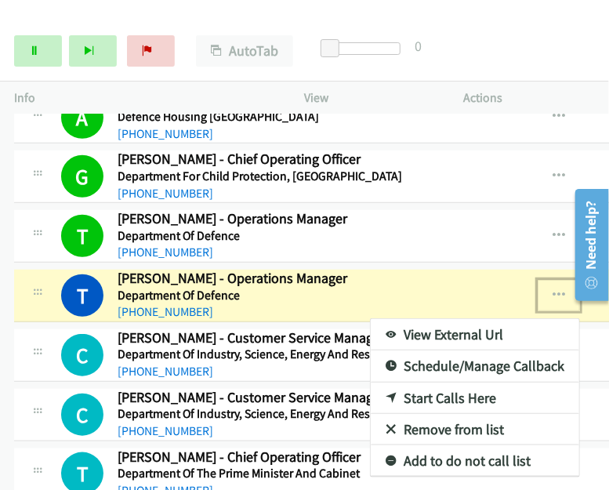
click at [455, 319] on link "View External Url" at bounding box center [475, 334] width 209 height 31
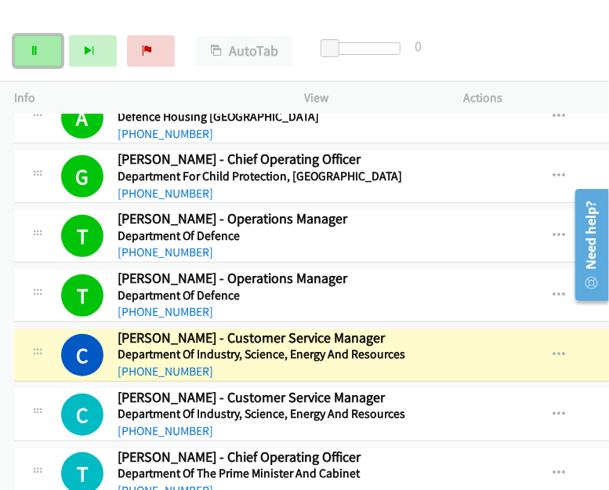
click at [45, 54] on link "Pause" at bounding box center [38, 50] width 48 height 31
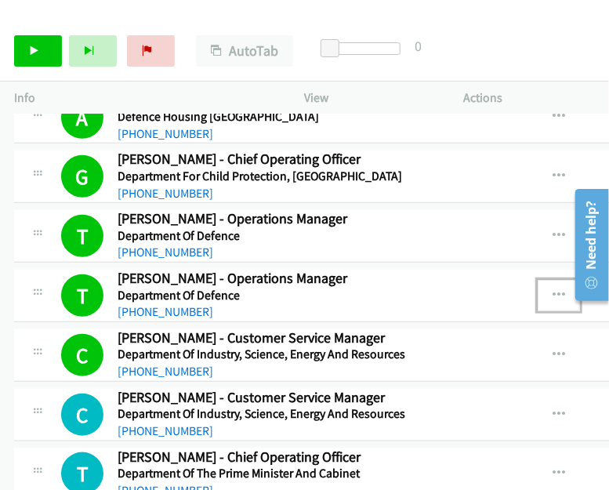
click at [553, 289] on icon "button" at bounding box center [559, 295] width 13 height 13
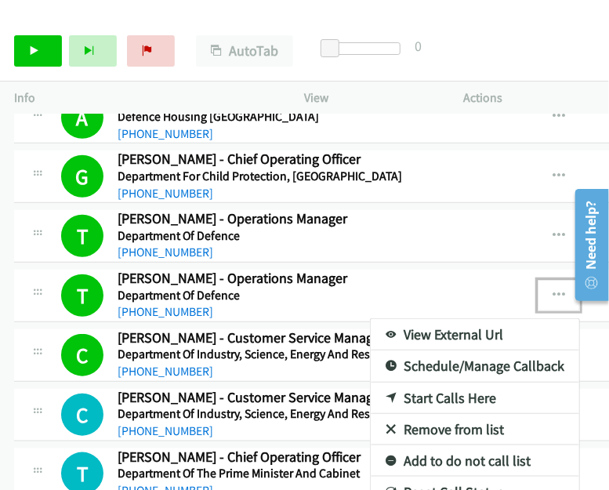
click at [435, 319] on link "View External Url" at bounding box center [475, 334] width 209 height 31
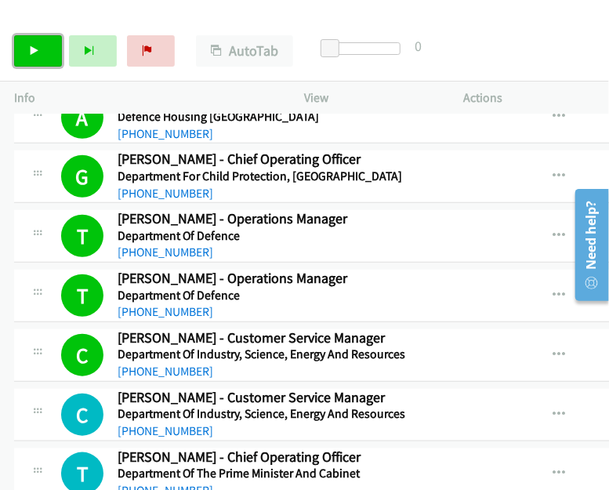
click at [45, 46] on link "Start Calls" at bounding box center [38, 50] width 48 height 31
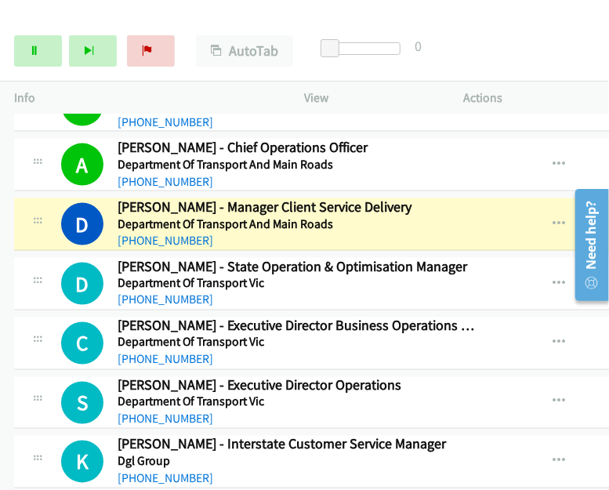
scroll to position [4402, 0]
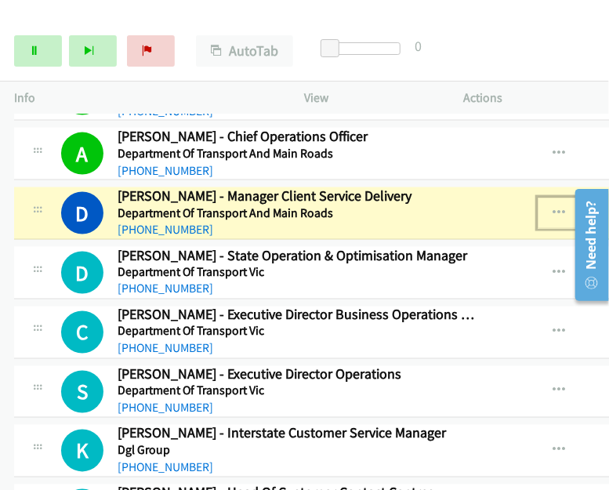
click at [555, 207] on icon "button" at bounding box center [559, 213] width 13 height 13
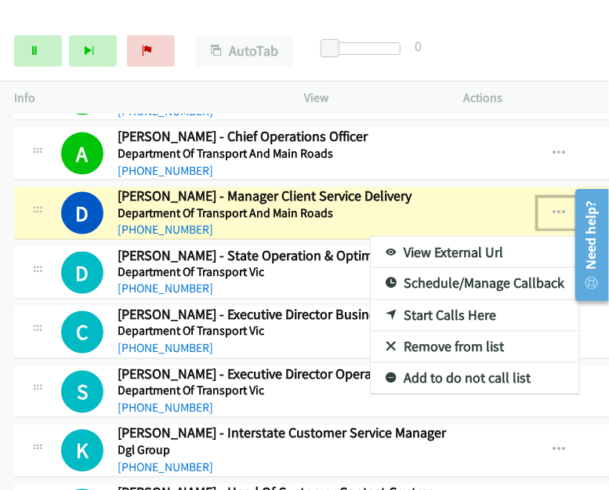
click at [485, 237] on link "View External Url" at bounding box center [475, 252] width 209 height 31
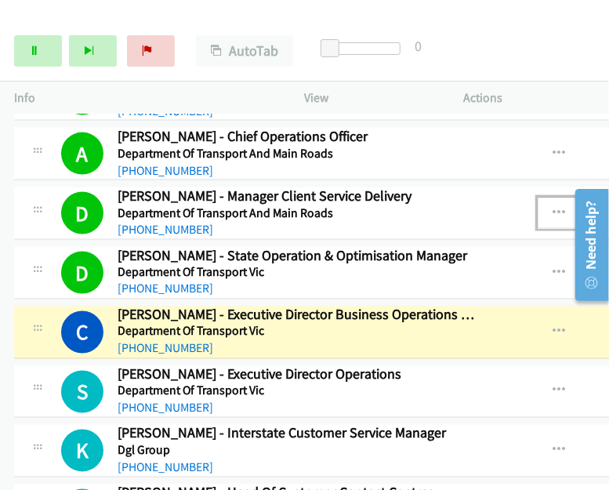
click at [556, 207] on icon "button" at bounding box center [559, 213] width 13 height 13
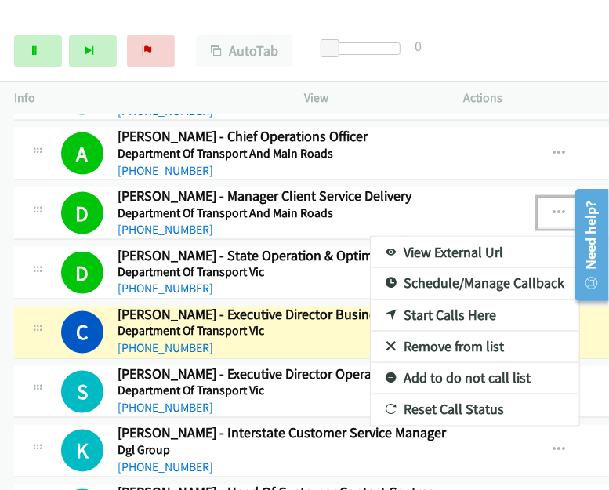
click at [453, 237] on link "View External Url" at bounding box center [475, 252] width 209 height 31
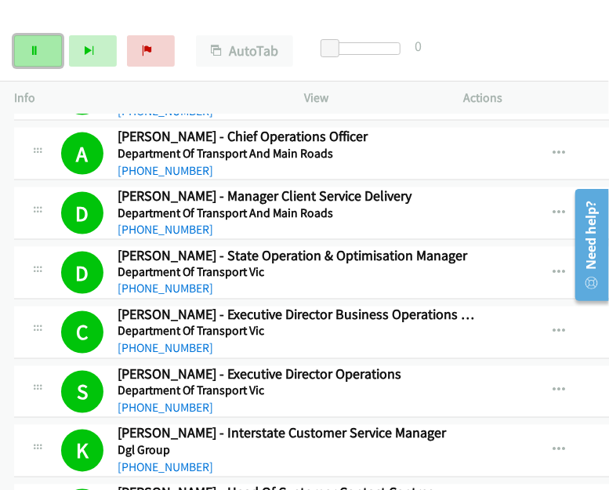
click at [27, 47] on link "Pause" at bounding box center [38, 50] width 48 height 31
click at [44, 46] on link "Start Calls" at bounding box center [38, 50] width 48 height 31
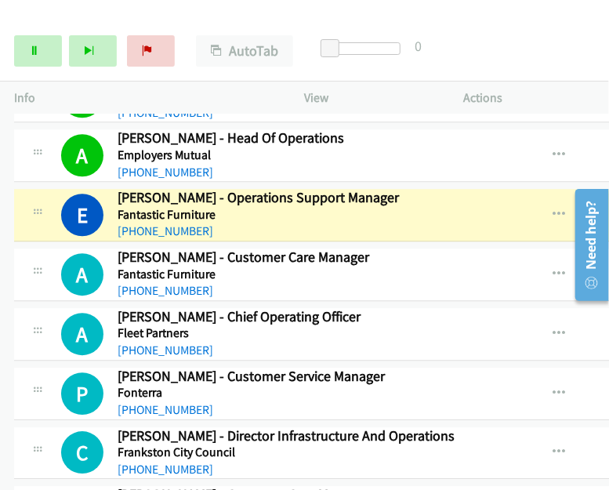
scroll to position [5029, 0]
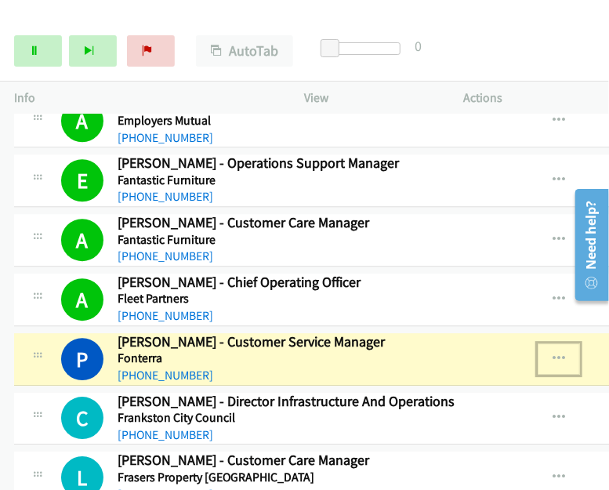
click at [558, 353] on icon "button" at bounding box center [559, 359] width 13 height 13
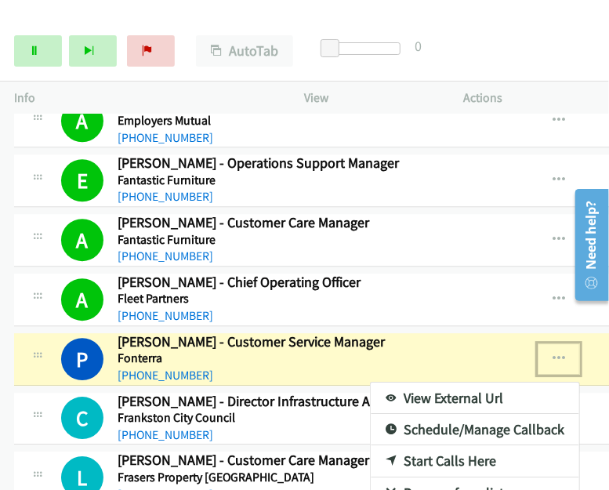
click at [465, 383] on link "View External Url" at bounding box center [475, 398] width 209 height 31
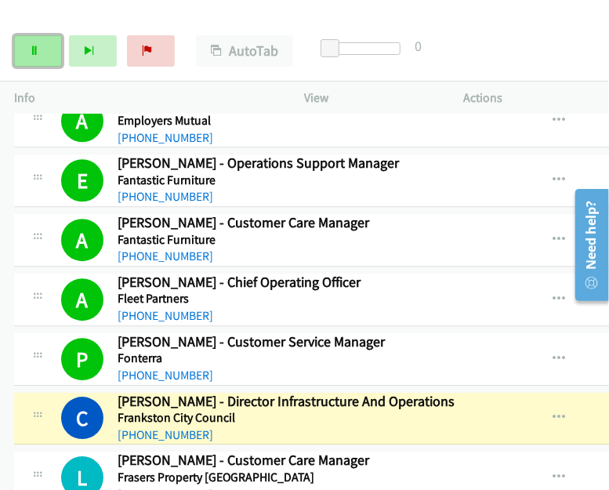
click at [25, 51] on link "Pause" at bounding box center [38, 50] width 48 height 31
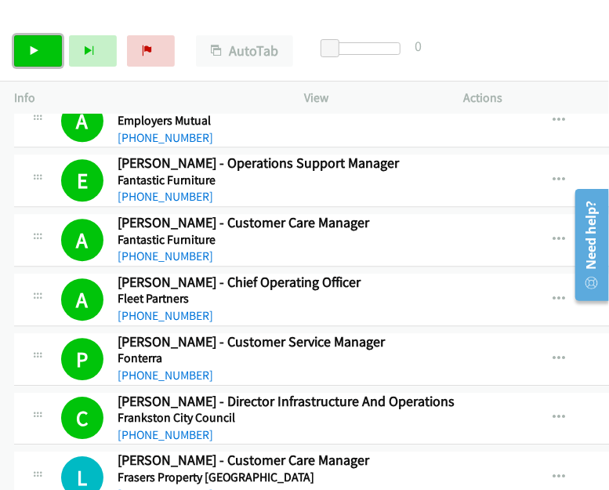
click at [34, 56] on link "Start Calls" at bounding box center [38, 50] width 48 height 31
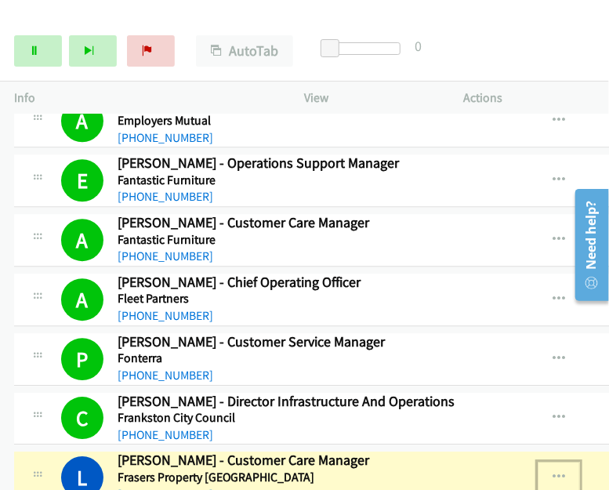
click at [555, 471] on icon "button" at bounding box center [559, 477] width 13 height 13
click at [557, 456] on div at bounding box center [304, 245] width 609 height 490
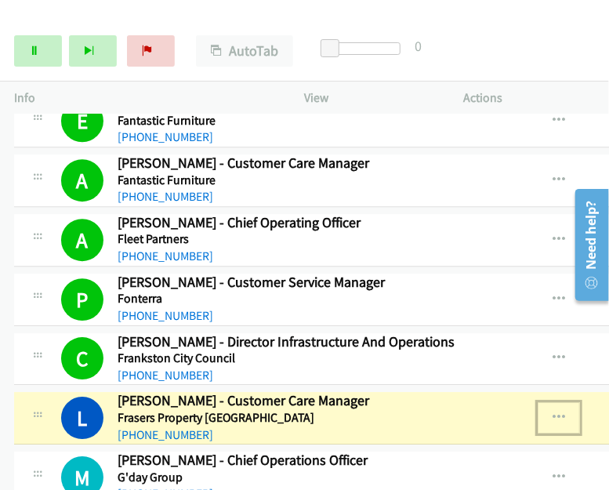
scroll to position [5265, 0]
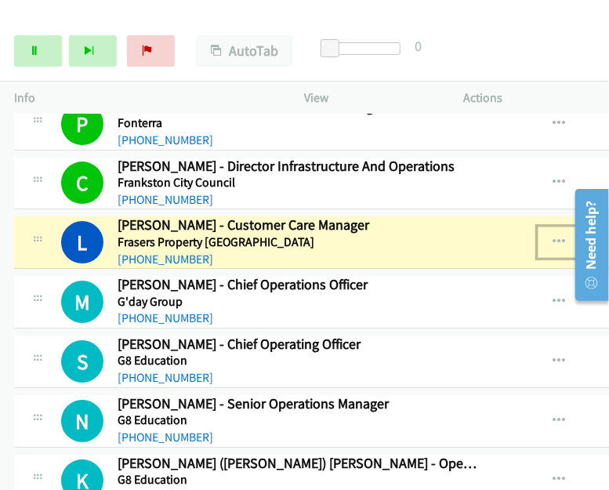
drag, startPoint x: 563, startPoint y: 213, endPoint x: 549, endPoint y: 220, distance: 15.8
click at [564, 236] on icon "button" at bounding box center [559, 242] width 13 height 13
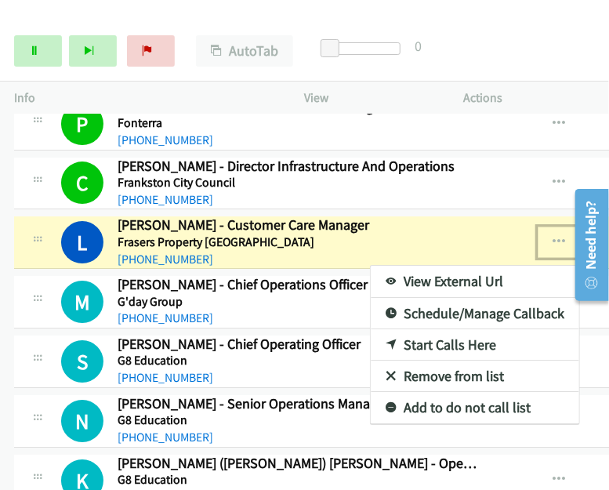
click at [445, 266] on link "View External Url" at bounding box center [475, 281] width 209 height 31
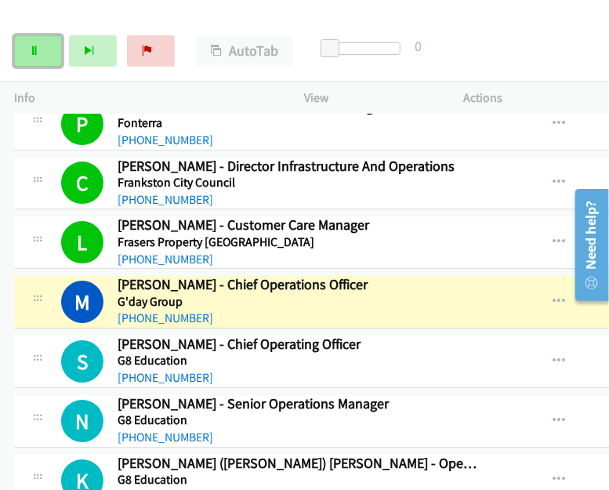
click at [31, 54] on icon at bounding box center [34, 51] width 11 height 11
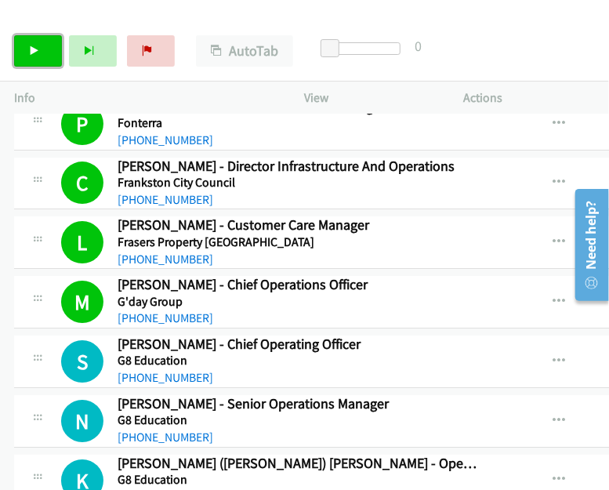
click at [46, 42] on link "Start Calls" at bounding box center [38, 50] width 48 height 31
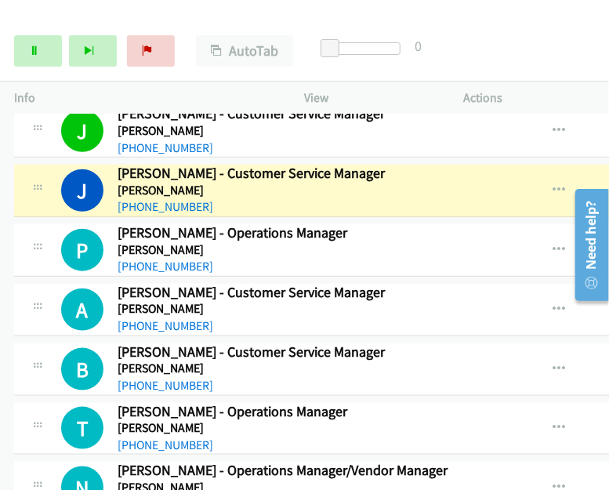
scroll to position [5892, 0]
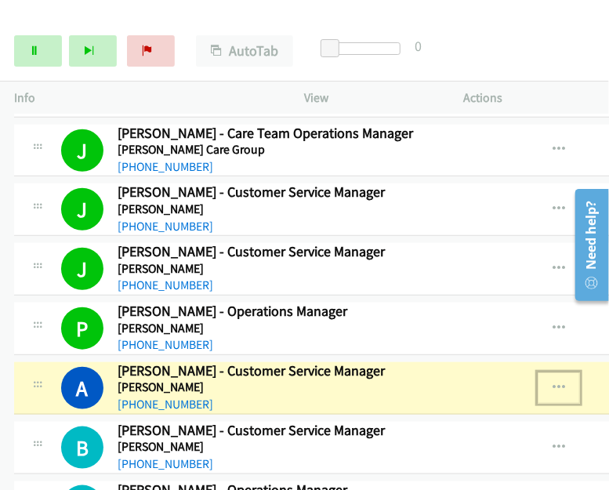
click at [564, 382] on icon "button" at bounding box center [559, 388] width 13 height 13
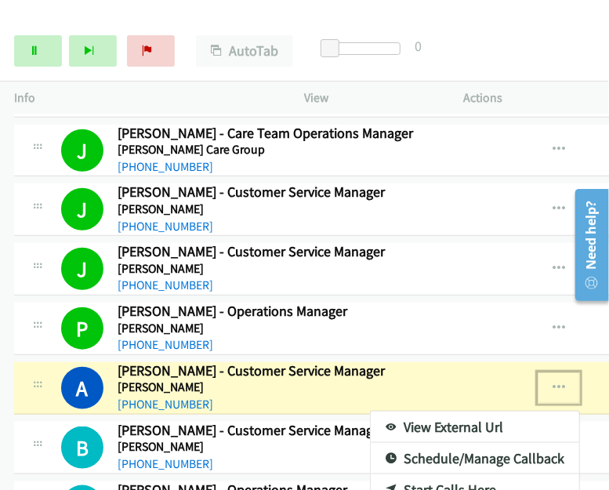
click at [488, 412] on link "View External Url" at bounding box center [475, 427] width 209 height 31
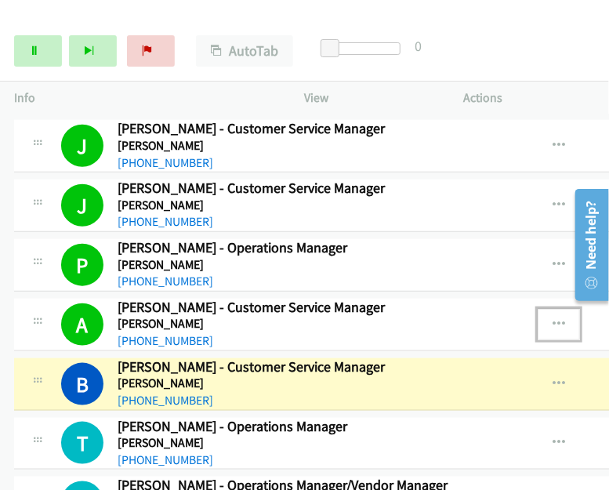
scroll to position [5971, 0]
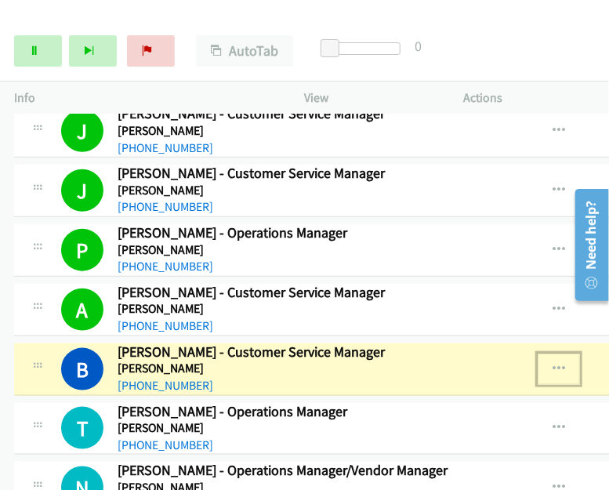
click at [558, 363] on icon "button" at bounding box center [559, 369] width 13 height 13
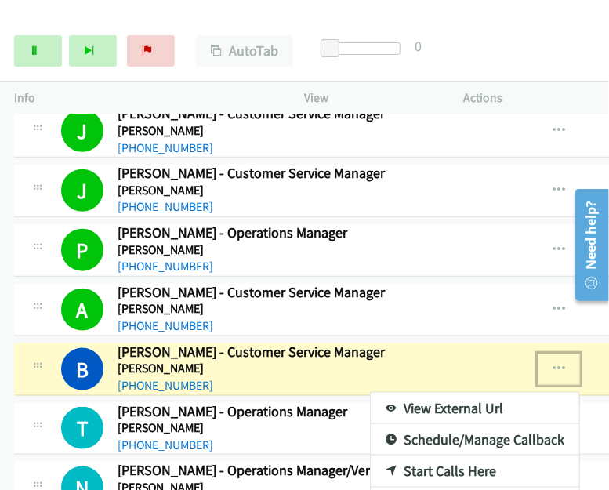
click at [470, 393] on link "View External Url" at bounding box center [475, 408] width 209 height 31
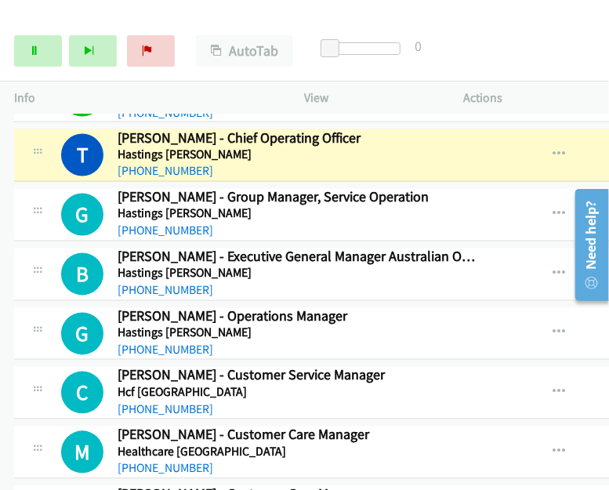
scroll to position [6206, 0]
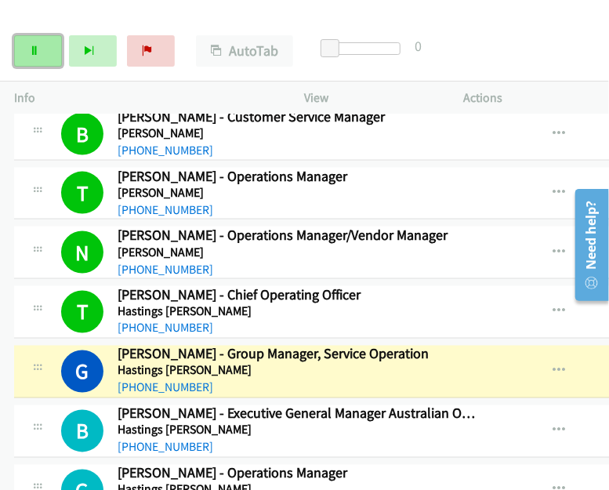
click at [27, 49] on link "Pause" at bounding box center [38, 50] width 48 height 31
